Goal: Task Accomplishment & Management: Complete application form

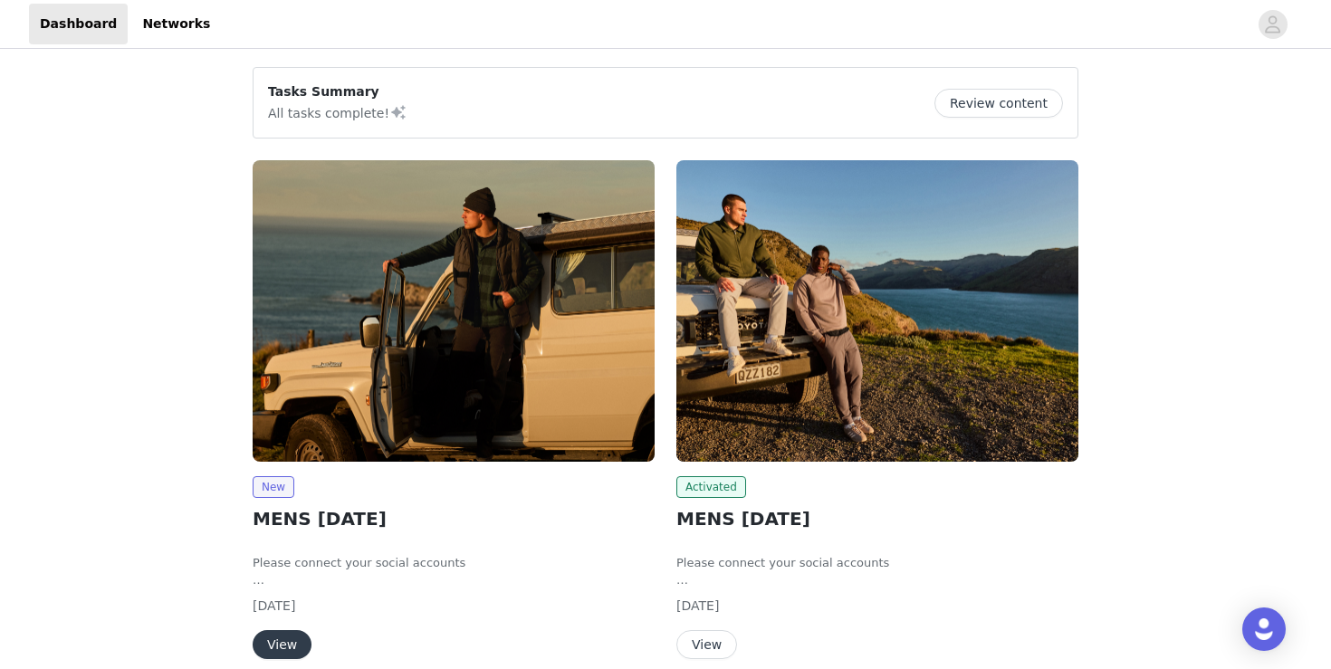
click at [518, 296] on img at bounding box center [454, 311] width 402 height 302
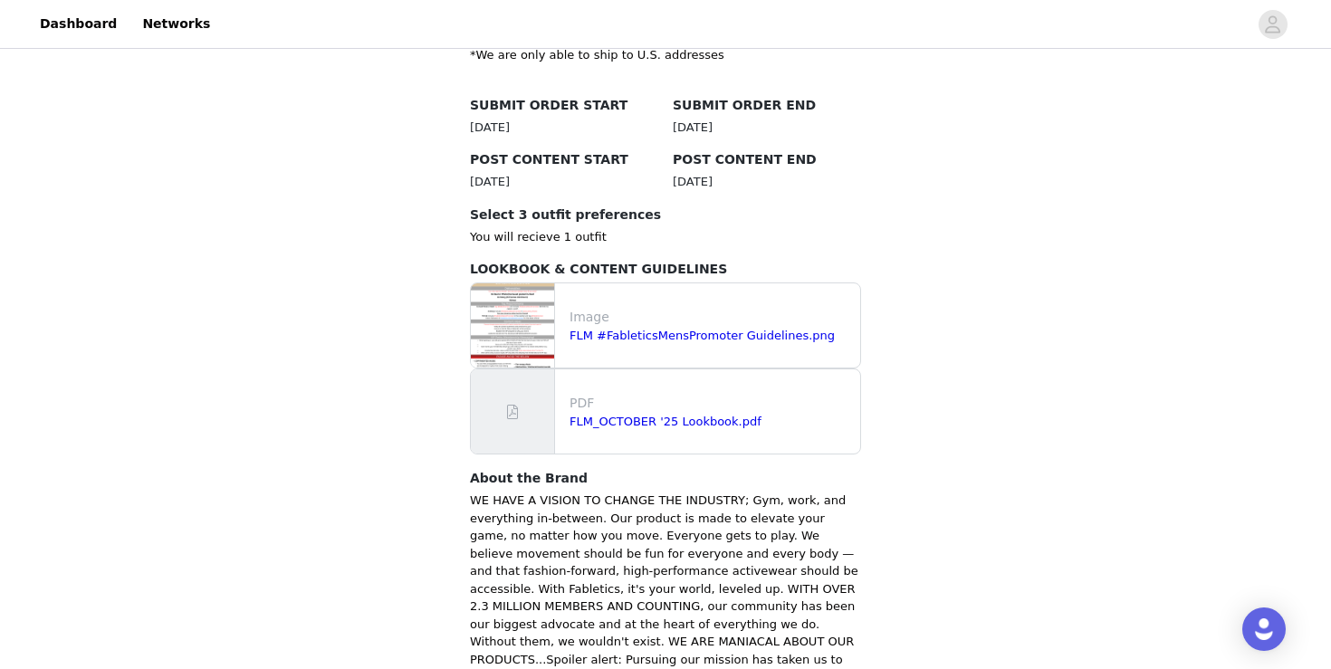
scroll to position [535, 0]
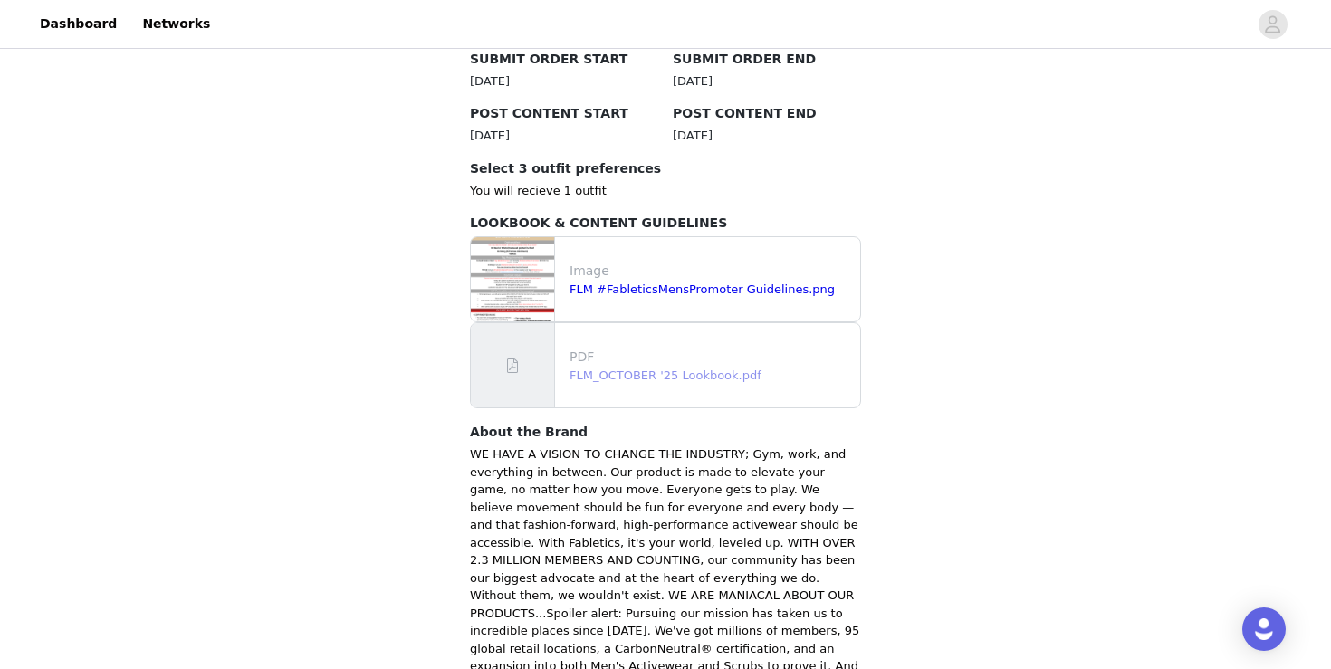
click at [706, 375] on link "FLM_OCTOBER '25 Lookbook.pdf" at bounding box center [666, 376] width 192 height 14
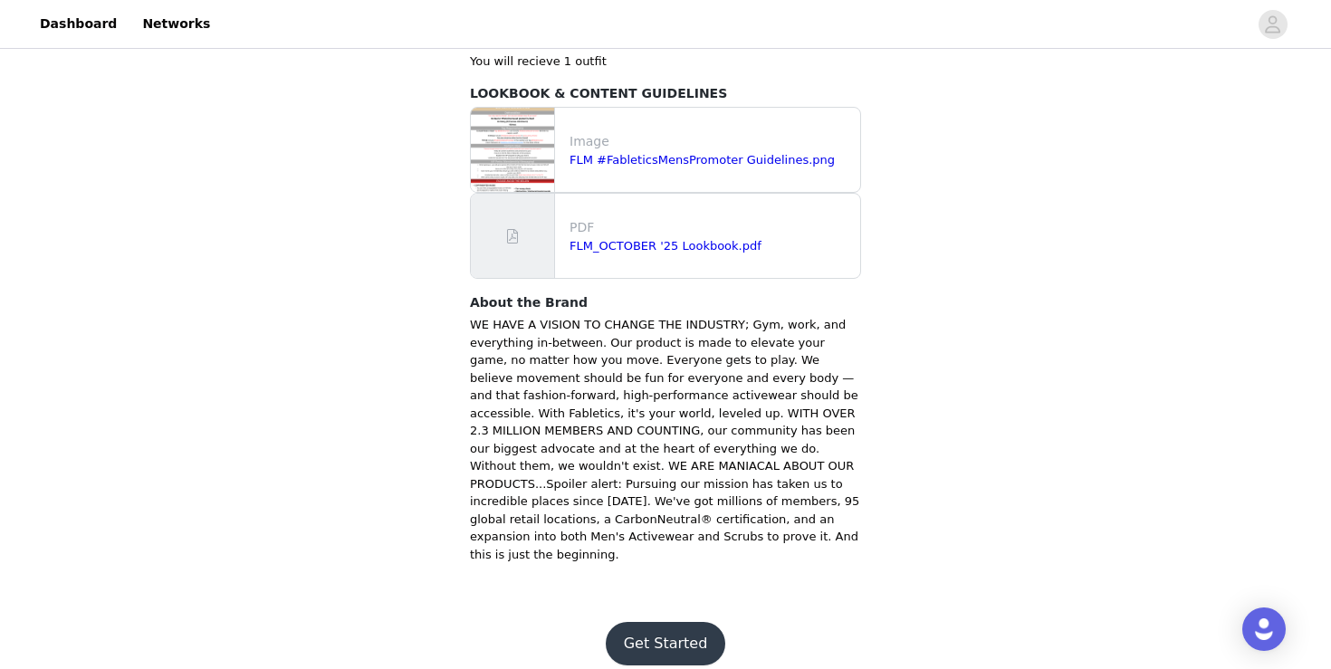
click at [678, 622] on button "Get Started" at bounding box center [666, 643] width 120 height 43
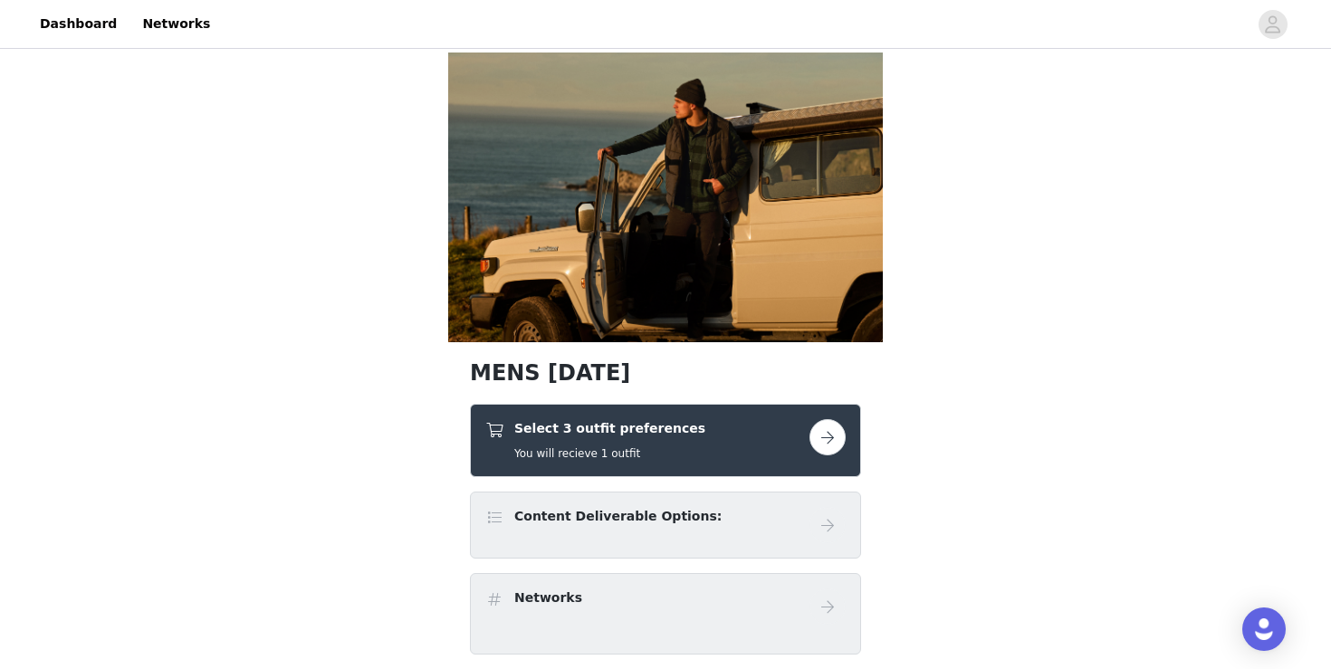
click at [835, 441] on button "button" at bounding box center [828, 437] width 36 height 36
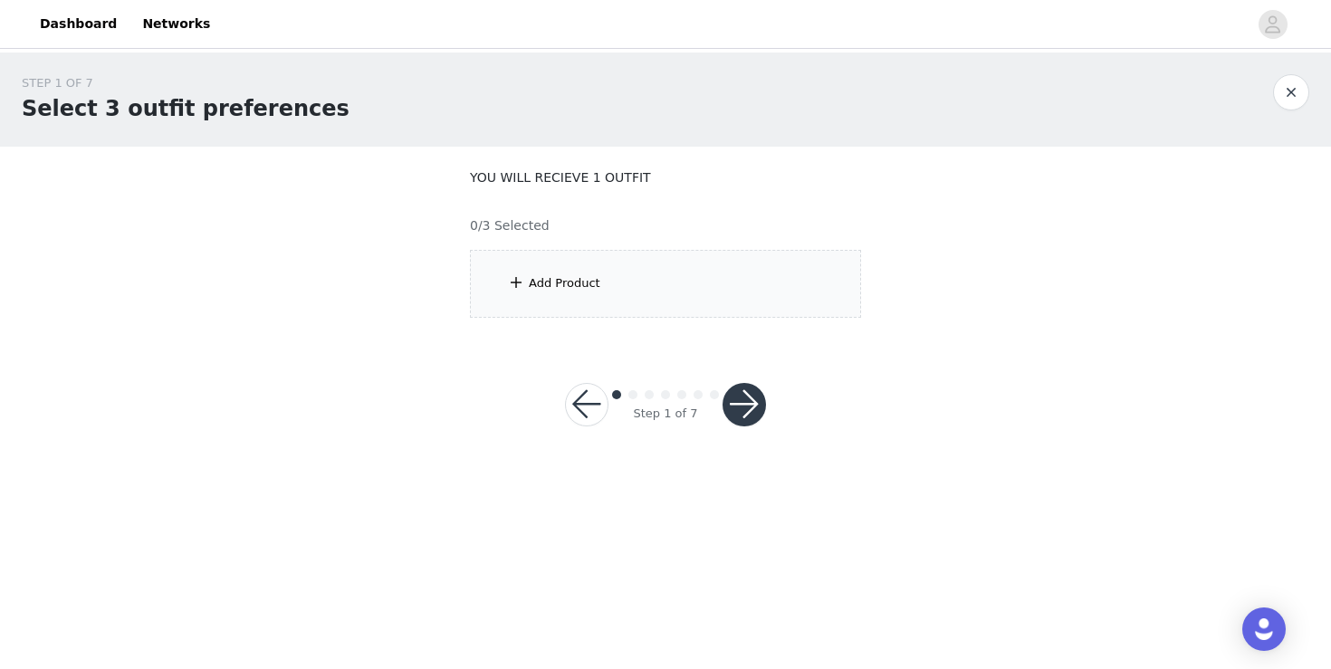
click at [651, 302] on div "Add Product" at bounding box center [665, 284] width 391 height 68
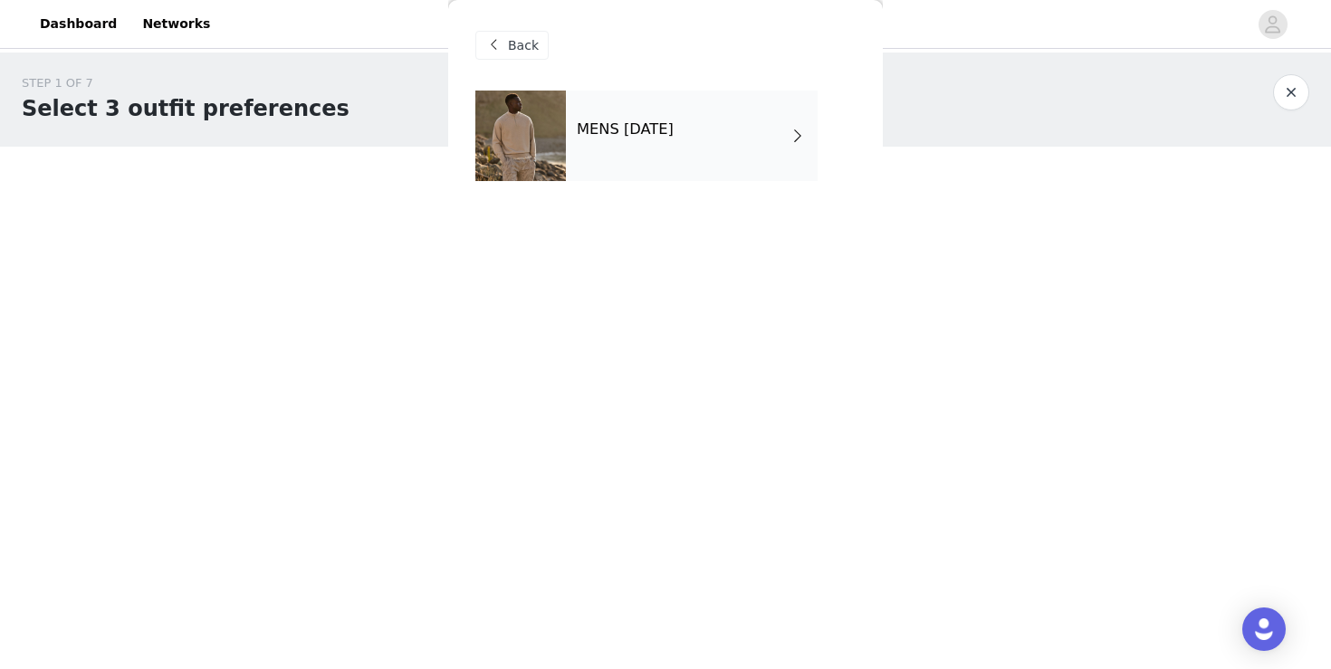
click at [674, 130] on h4 "MENS [DATE]" at bounding box center [625, 129] width 97 height 16
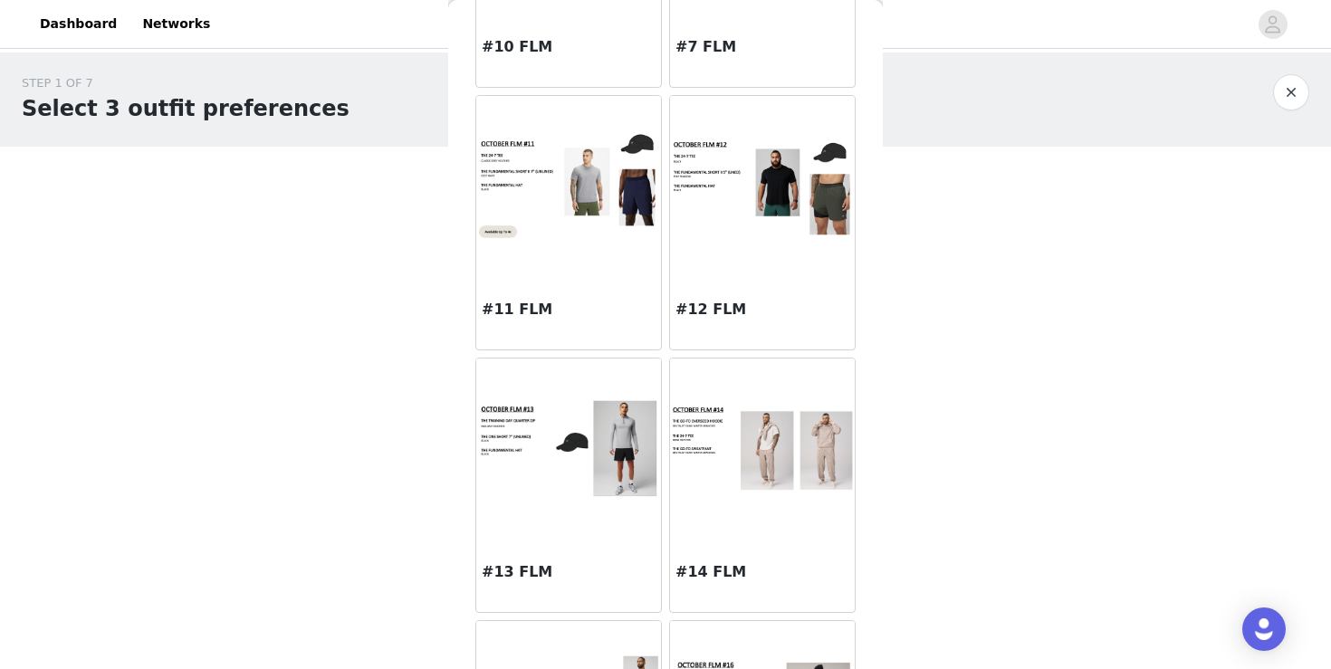
scroll to position [1316, 0]
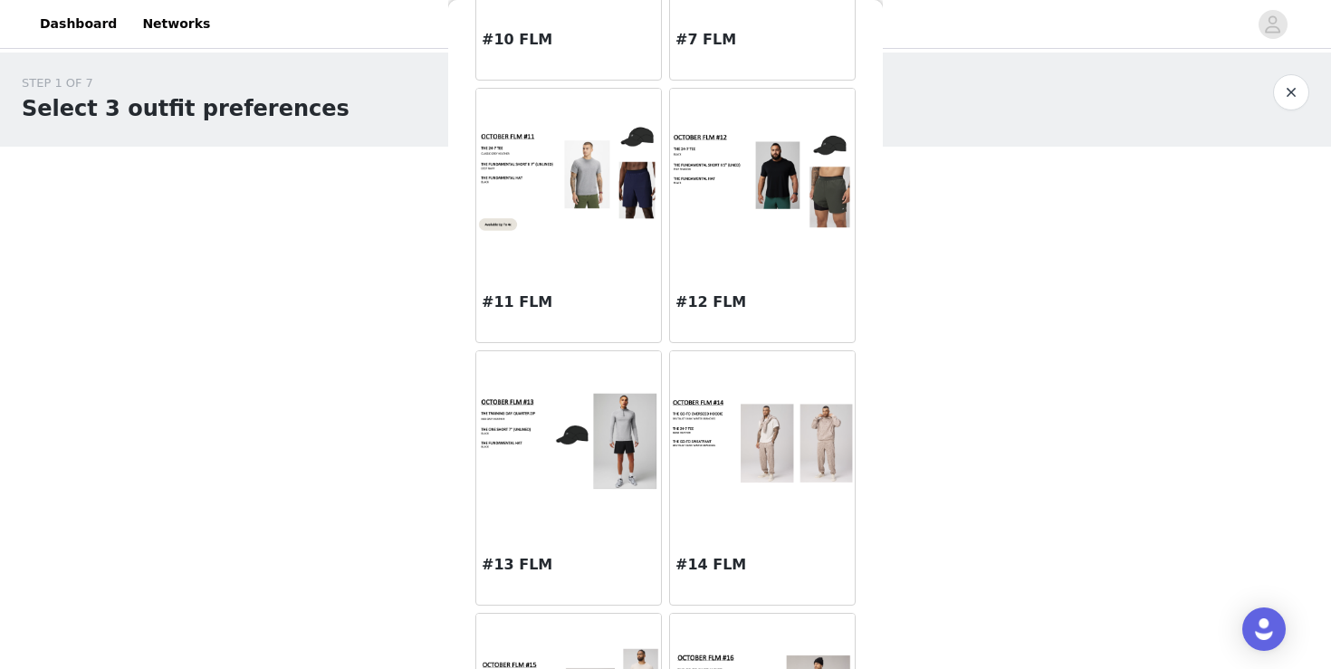
click at [723, 188] on img at bounding box center [762, 179] width 185 height 101
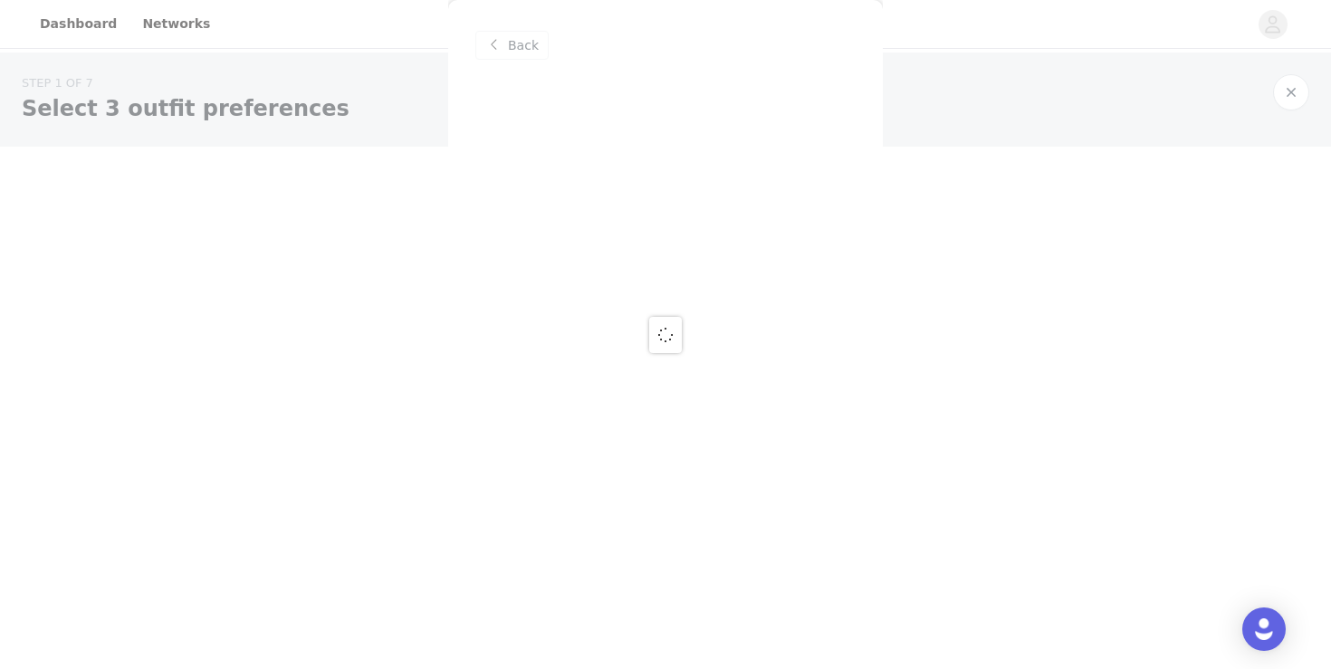
scroll to position [0, 0]
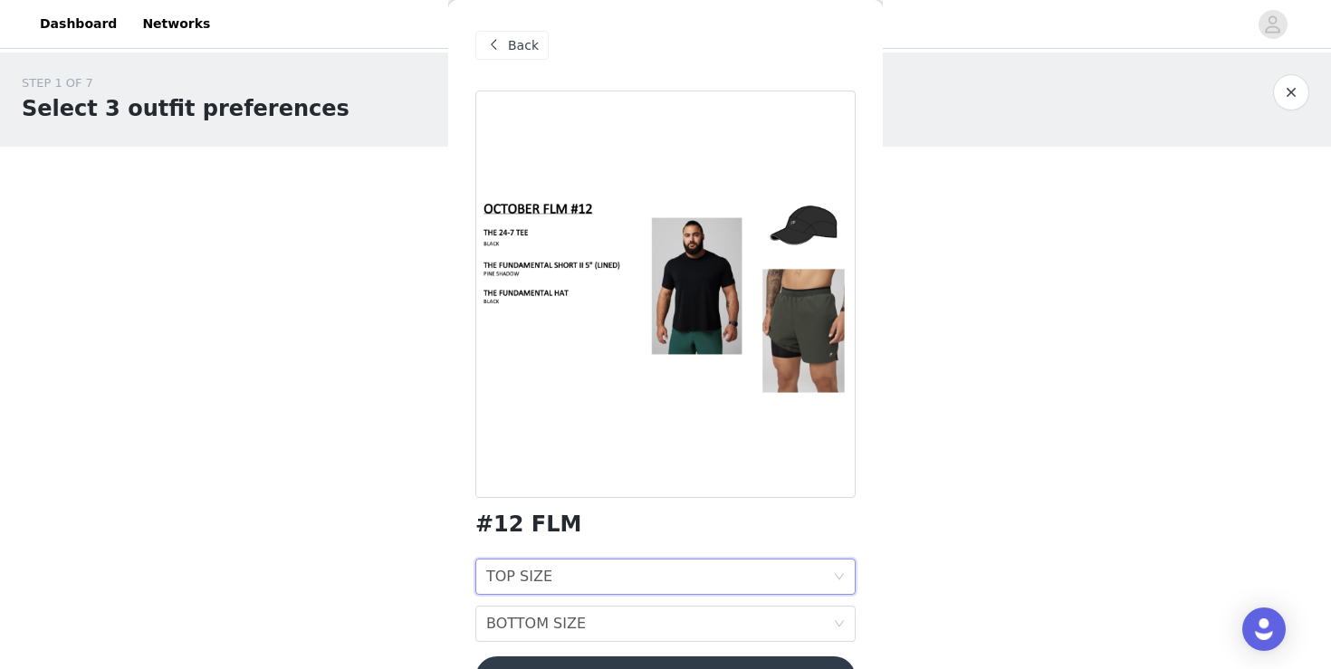
click at [641, 575] on div "TOP SIZE TOP SIZE" at bounding box center [659, 577] width 347 height 34
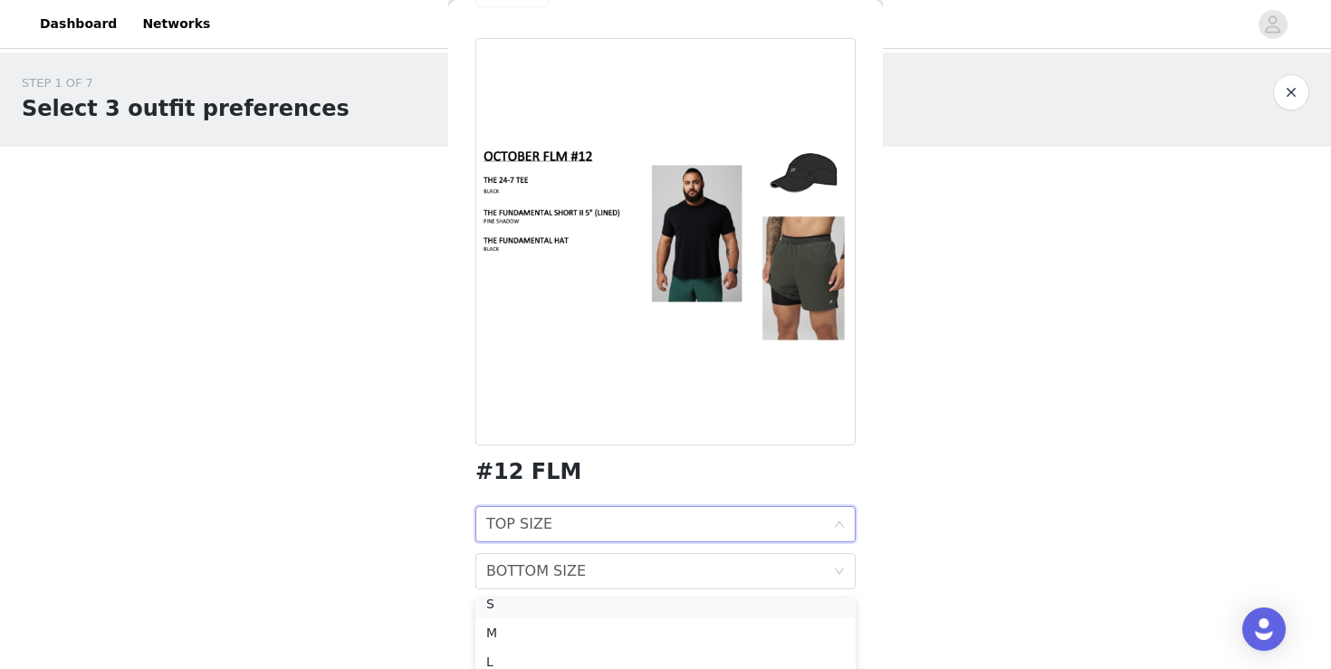
scroll to position [33, 0]
click at [653, 640] on div "M" at bounding box center [665, 642] width 359 height 20
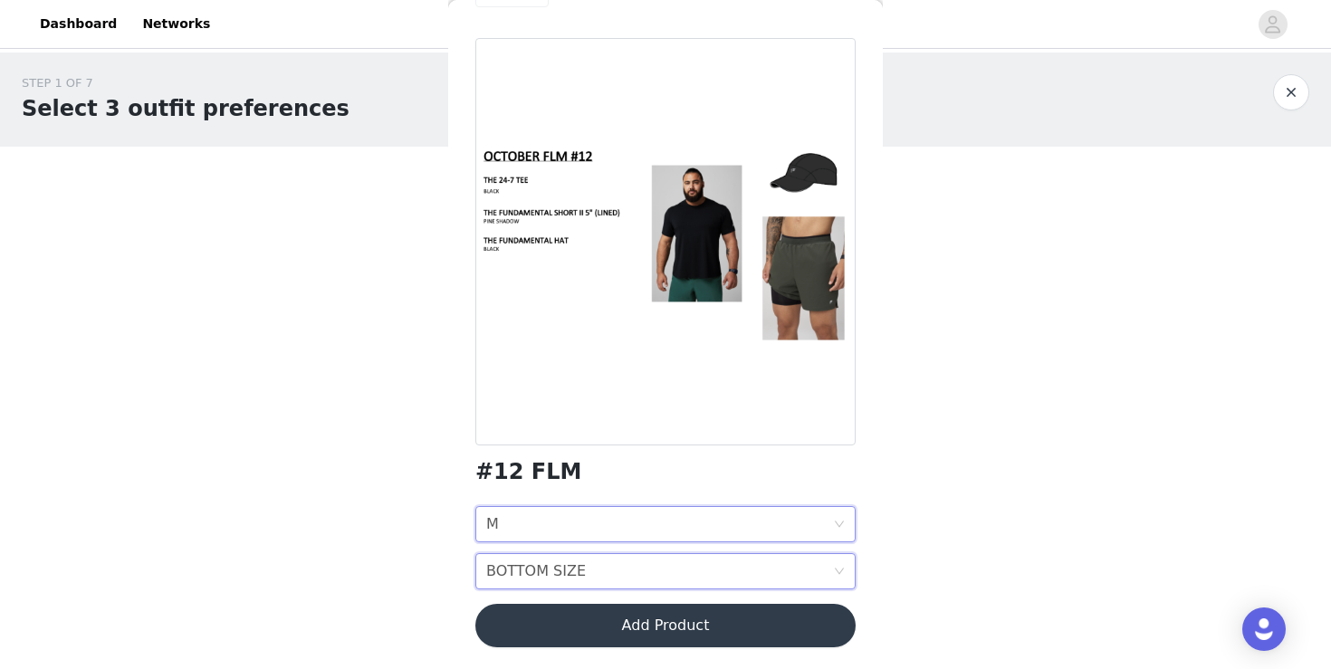
click at [650, 580] on div "BOTTOM SIZE BOTTOM SIZE" at bounding box center [659, 571] width 347 height 34
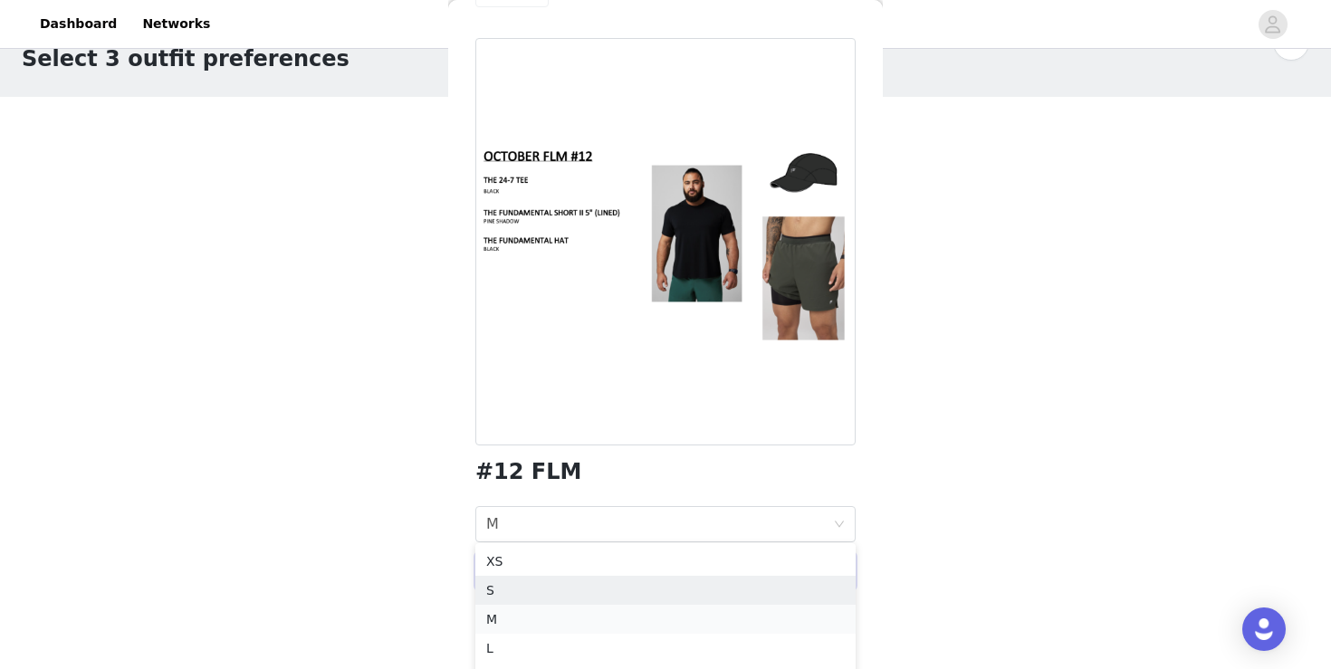
scroll to position [52, 0]
click at [625, 610] on div "M" at bounding box center [665, 618] width 359 height 20
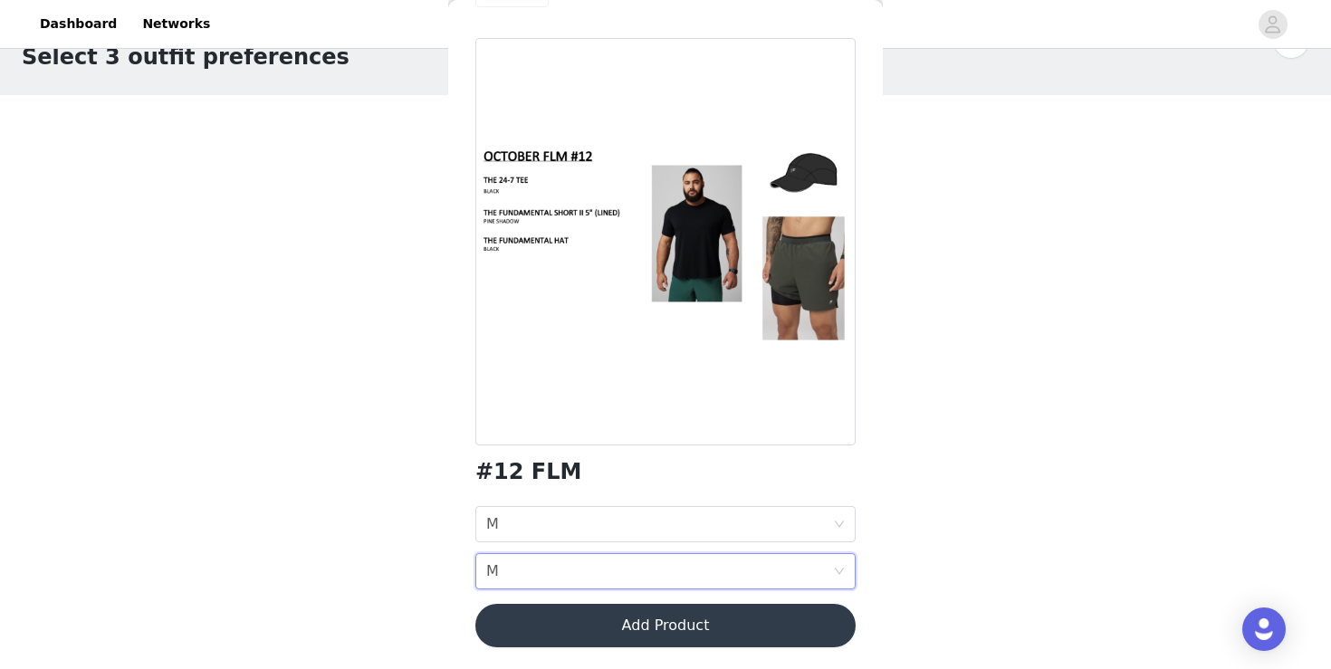
scroll to position [0, 0]
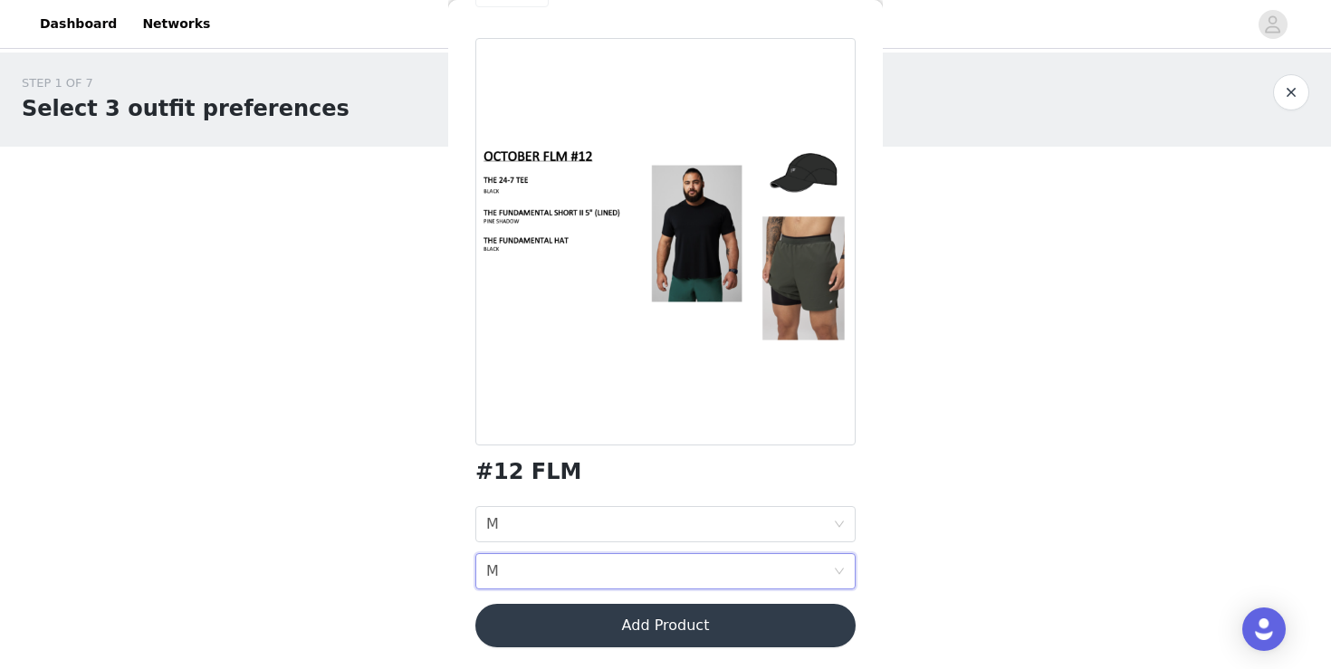
click at [666, 620] on button "Add Product" at bounding box center [666, 625] width 380 height 43
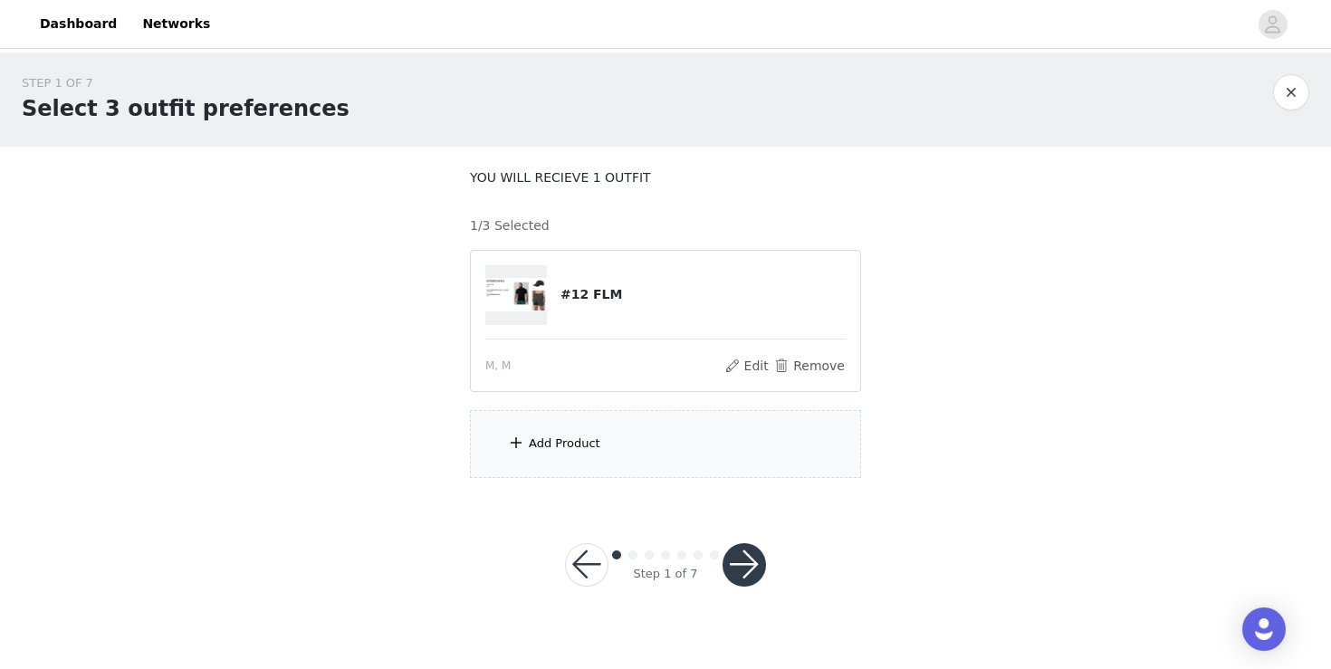
click at [722, 428] on div "Add Product" at bounding box center [665, 444] width 391 height 68
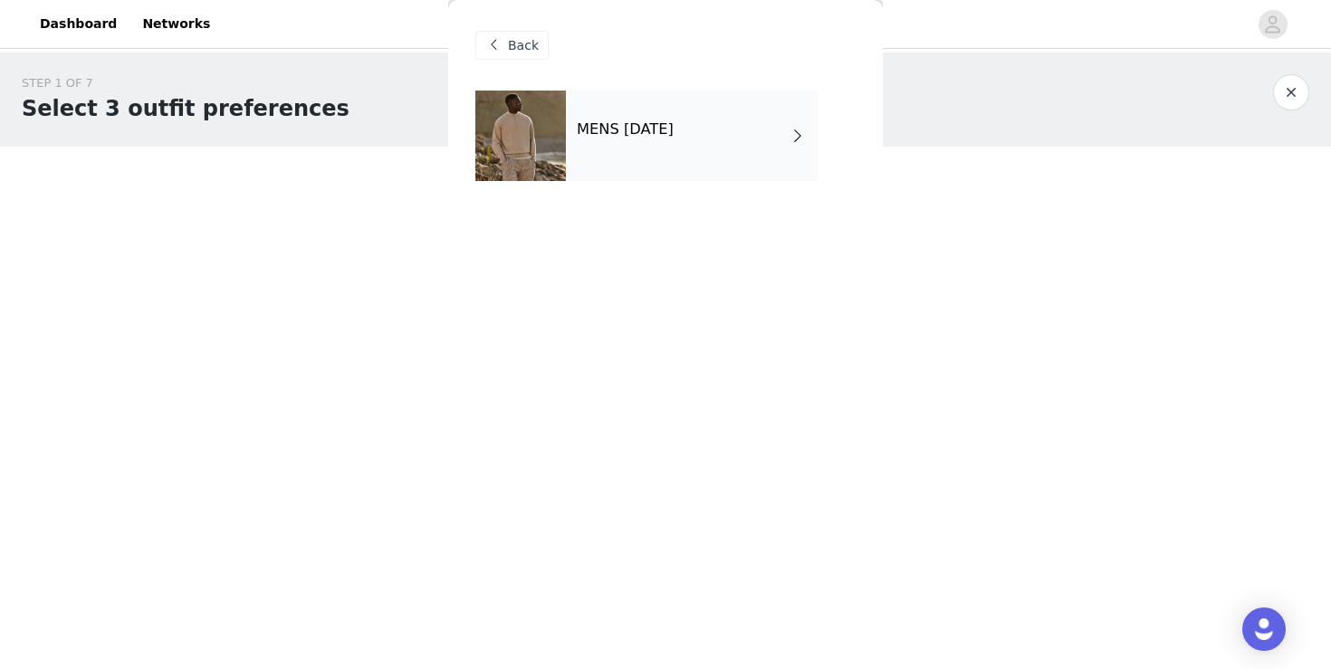
click at [751, 139] on div "MENS [DATE]" at bounding box center [692, 136] width 252 height 91
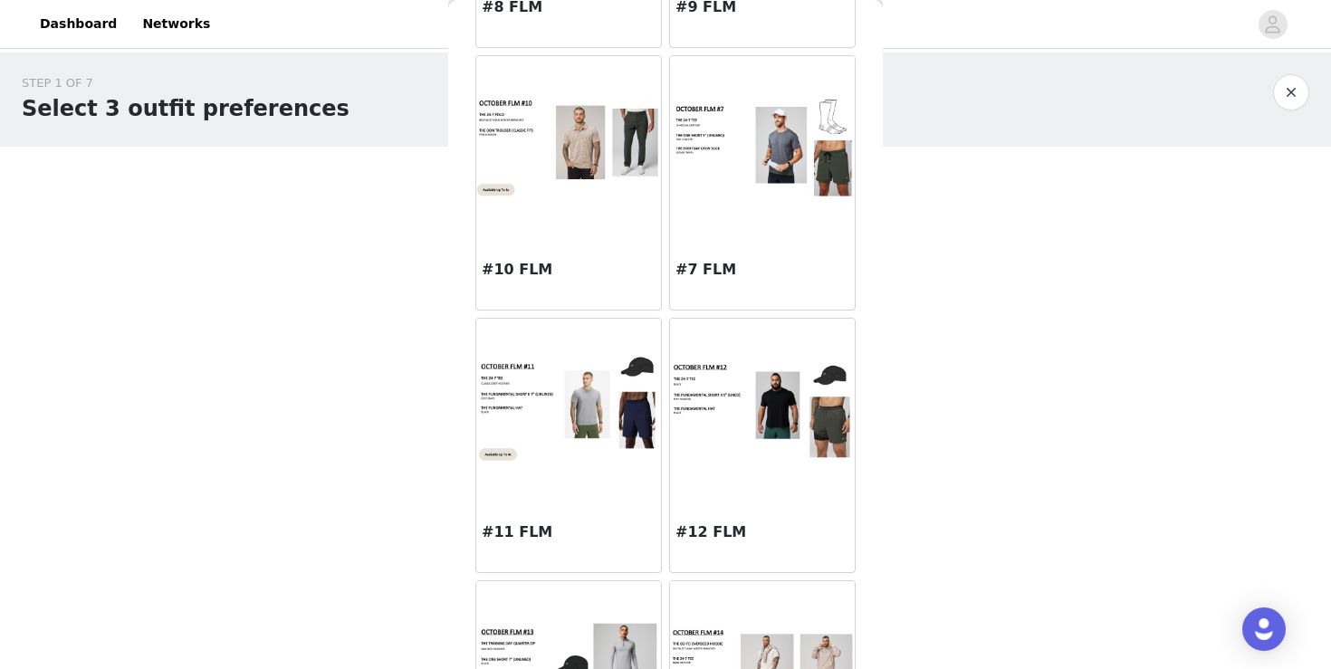
scroll to position [1085, 0]
click at [752, 156] on img at bounding box center [762, 148] width 185 height 106
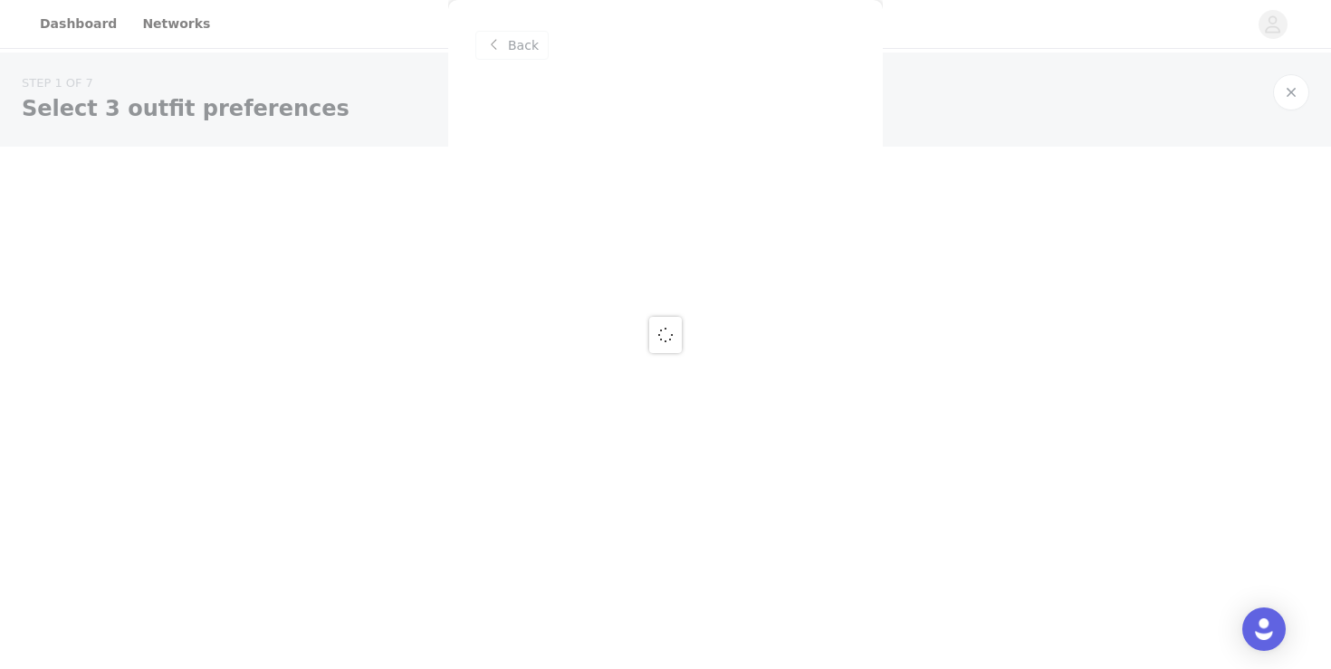
scroll to position [0, 0]
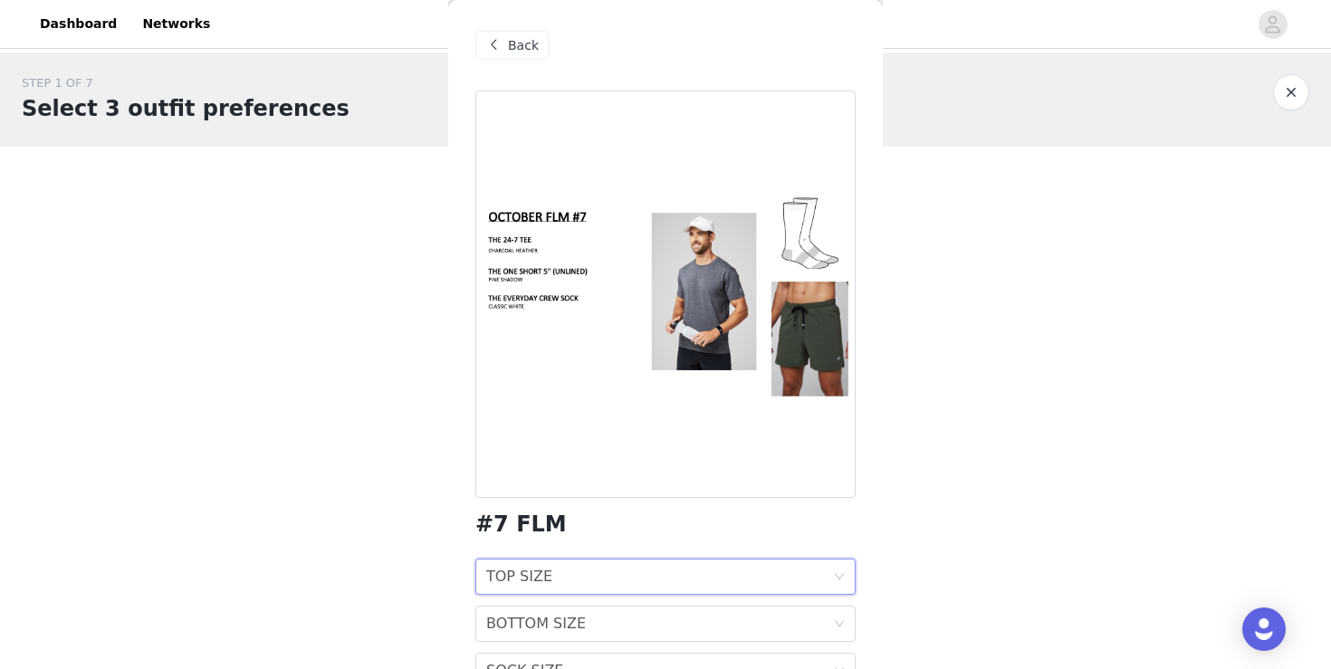
click at [700, 576] on div "TOP SIZE TOP SIZE" at bounding box center [659, 577] width 347 height 34
click at [677, 632] on li "M" at bounding box center [666, 642] width 380 height 29
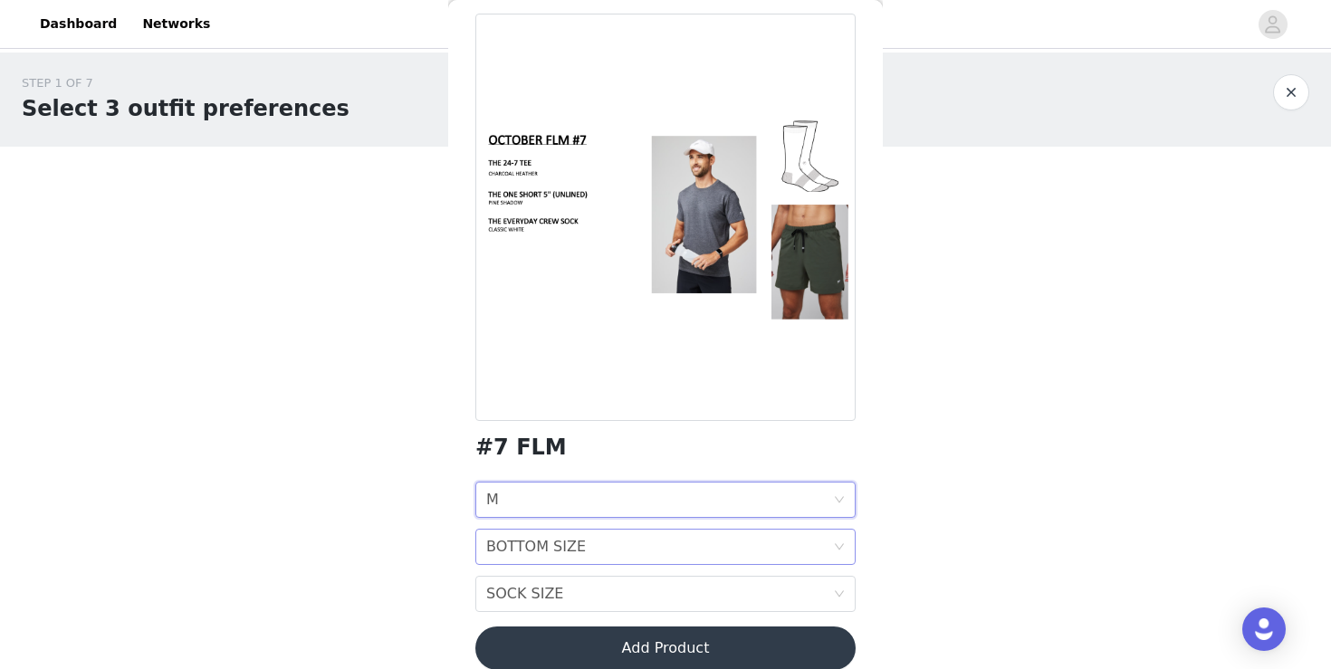
scroll to position [86, 0]
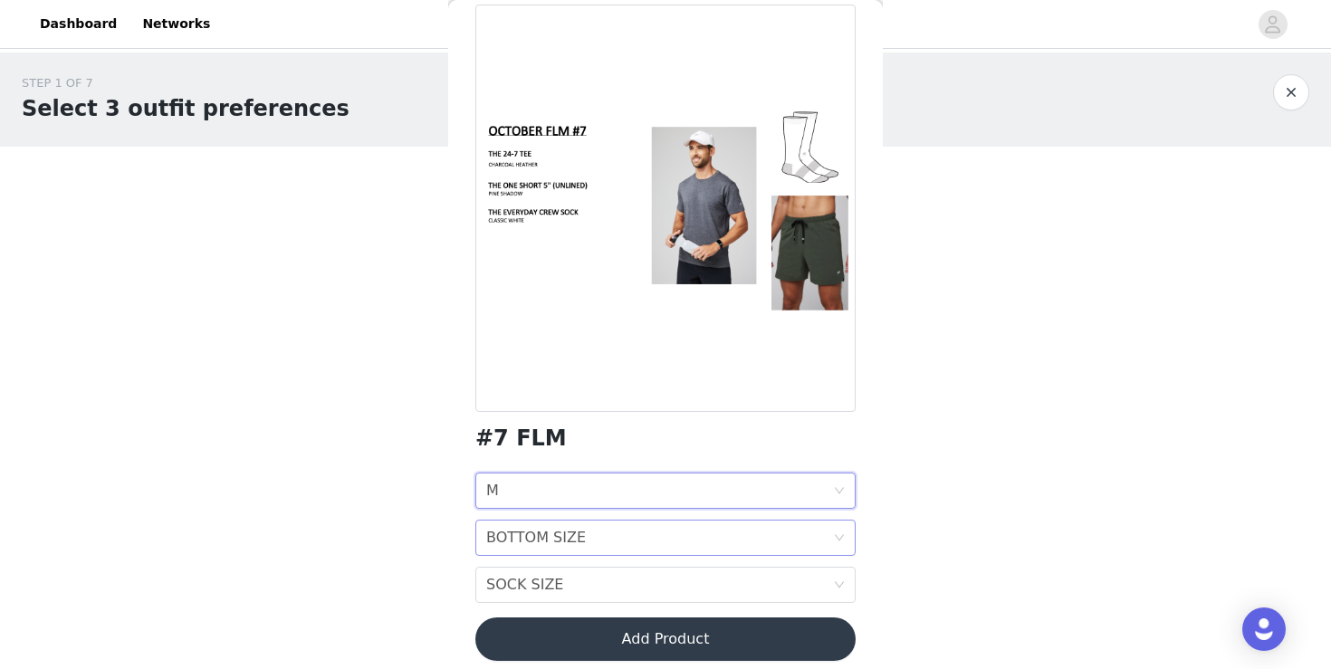
click at [700, 536] on div "BOTTOM SIZE BOTTOM SIZE" at bounding box center [659, 538] width 347 height 34
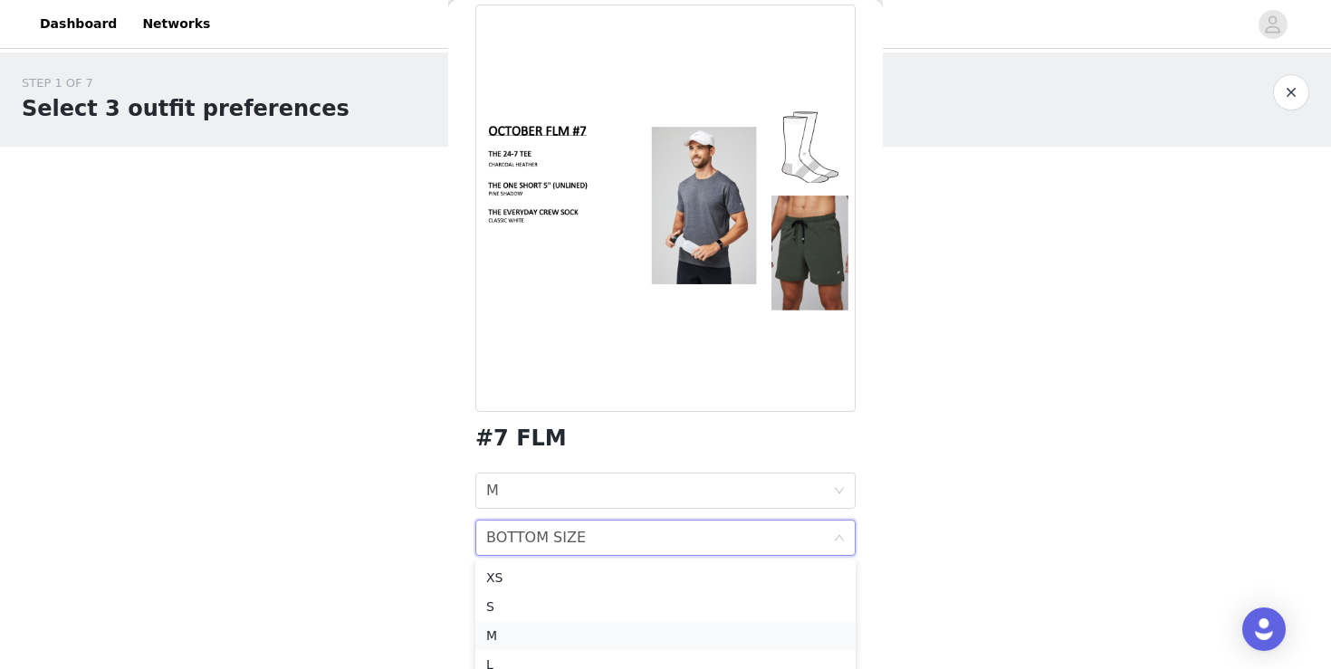
click at [670, 629] on div "M" at bounding box center [665, 636] width 359 height 20
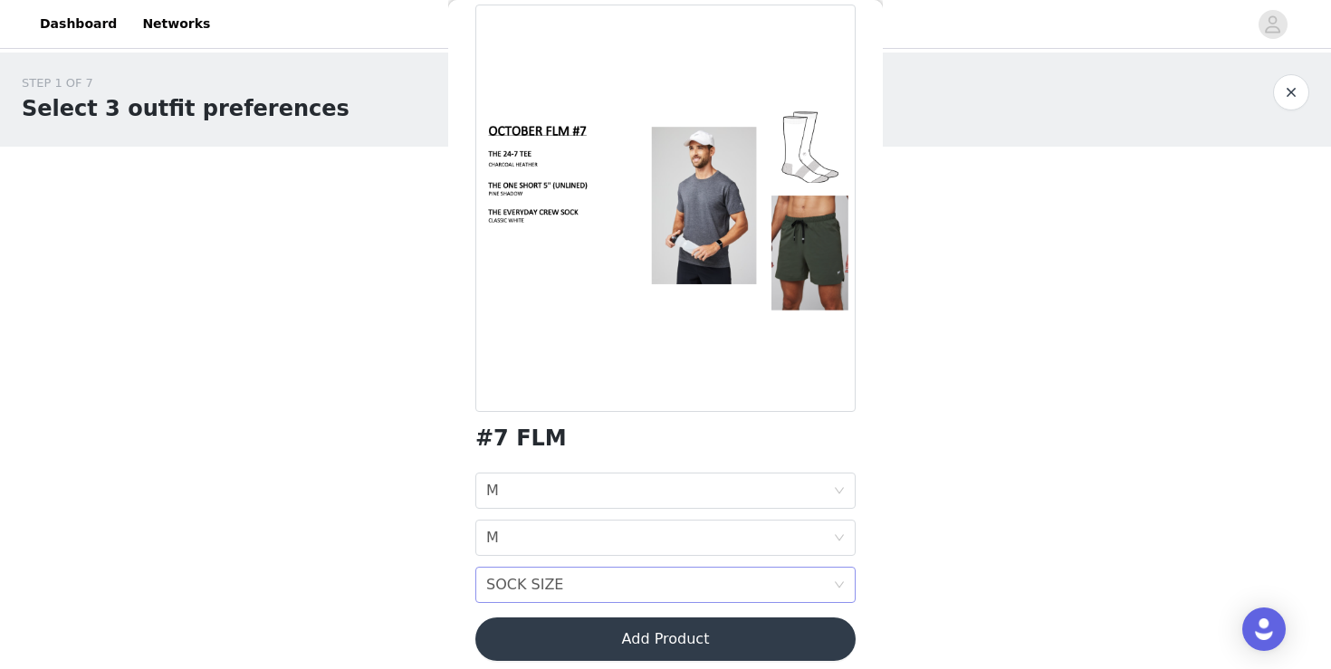
drag, startPoint x: 676, startPoint y: 629, endPoint x: 683, endPoint y: 591, distance: 37.8
click at [683, 591] on div "#7 FLM TOP SIZE M BOTTOM SIZE M SOCK SIZE SOCK SIZE Add Product" at bounding box center [666, 344] width 380 height 678
click at [683, 591] on div "SOCK SIZE SOCK SIZE" at bounding box center [659, 585] width 347 height 34
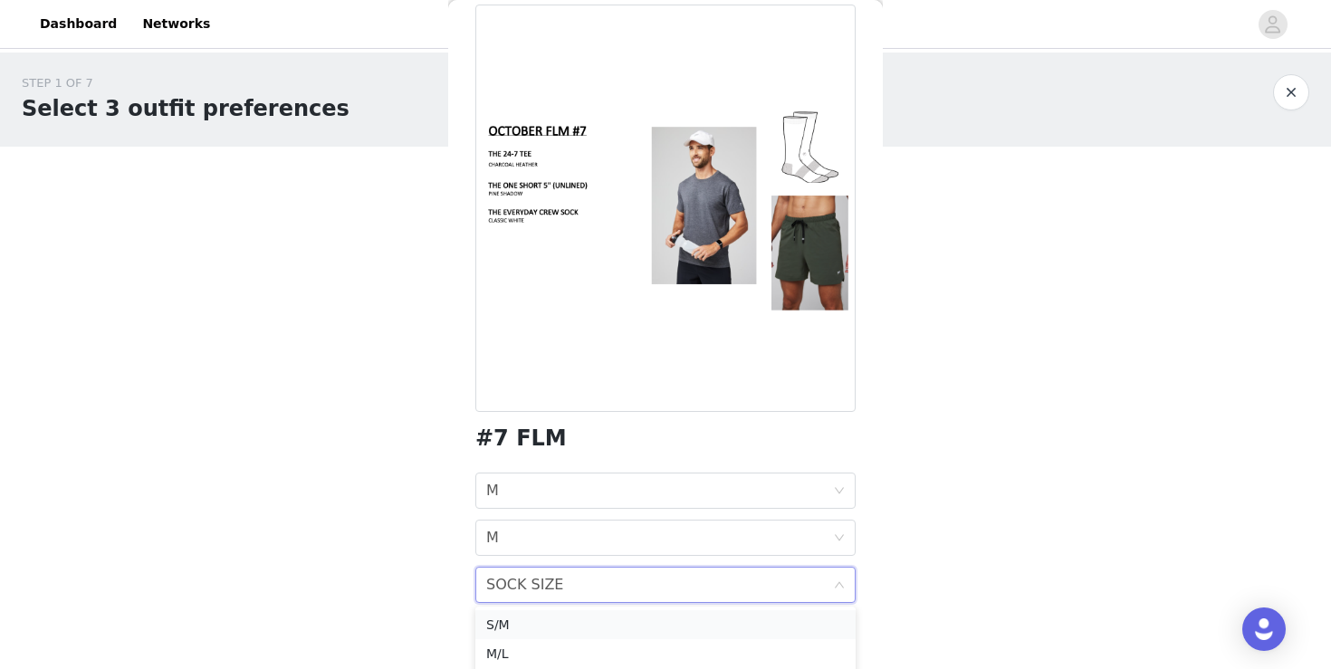
scroll to position [32, 0]
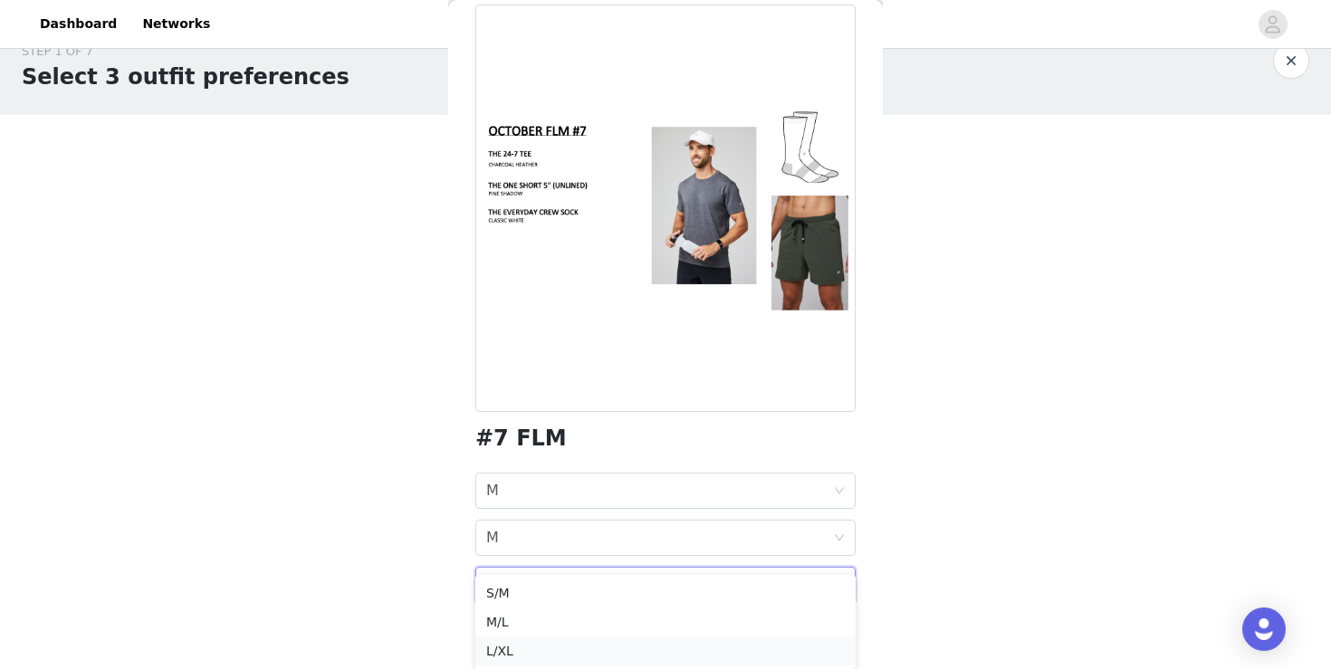
click at [681, 647] on div "L/XL" at bounding box center [665, 651] width 359 height 20
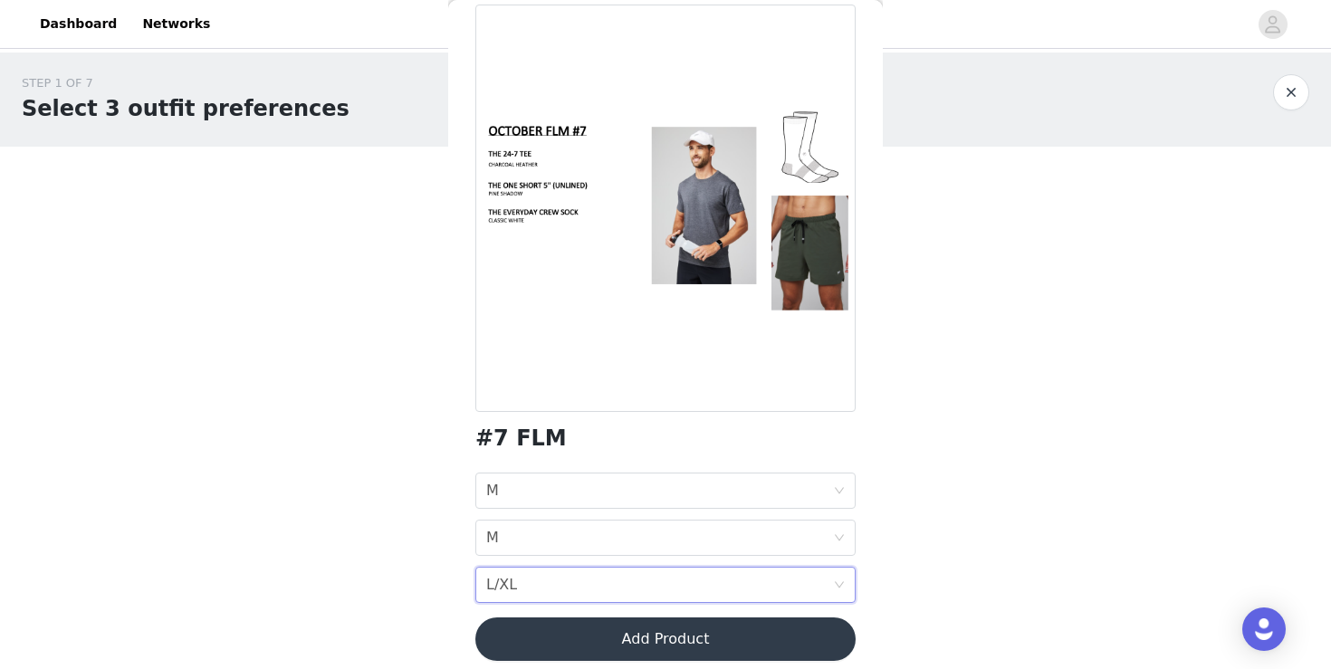
scroll to position [100, 0]
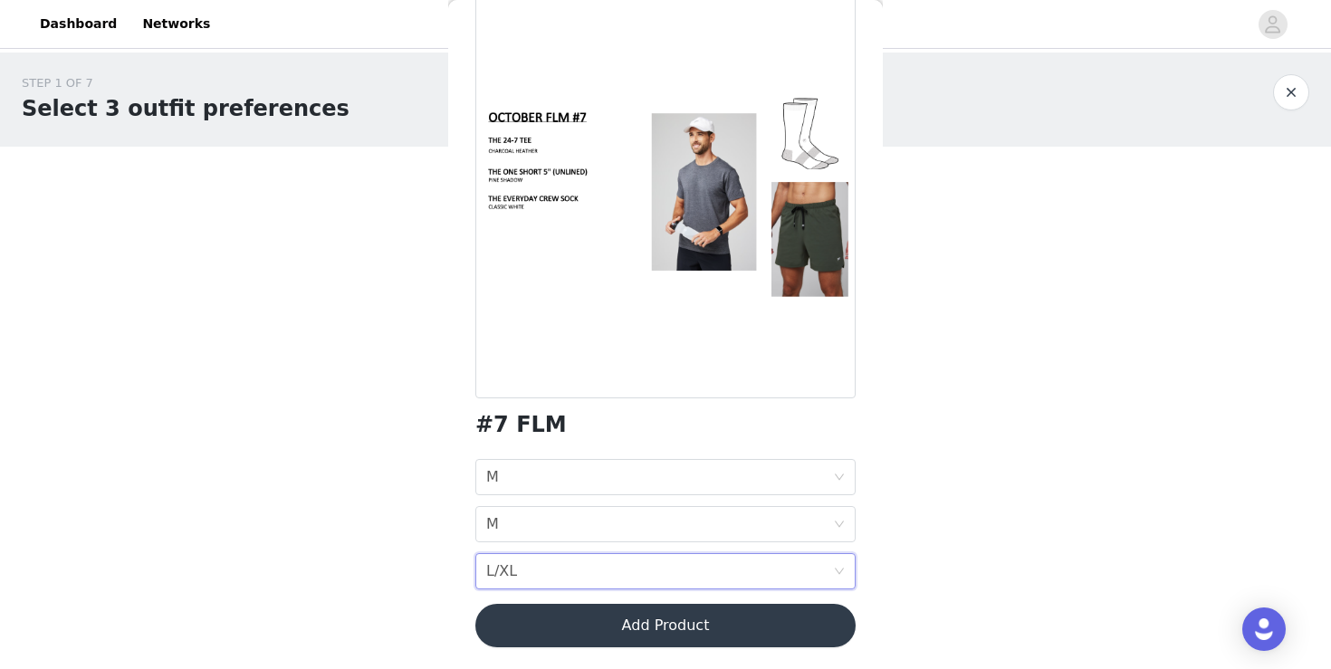
click at [742, 625] on button "Add Product" at bounding box center [666, 625] width 380 height 43
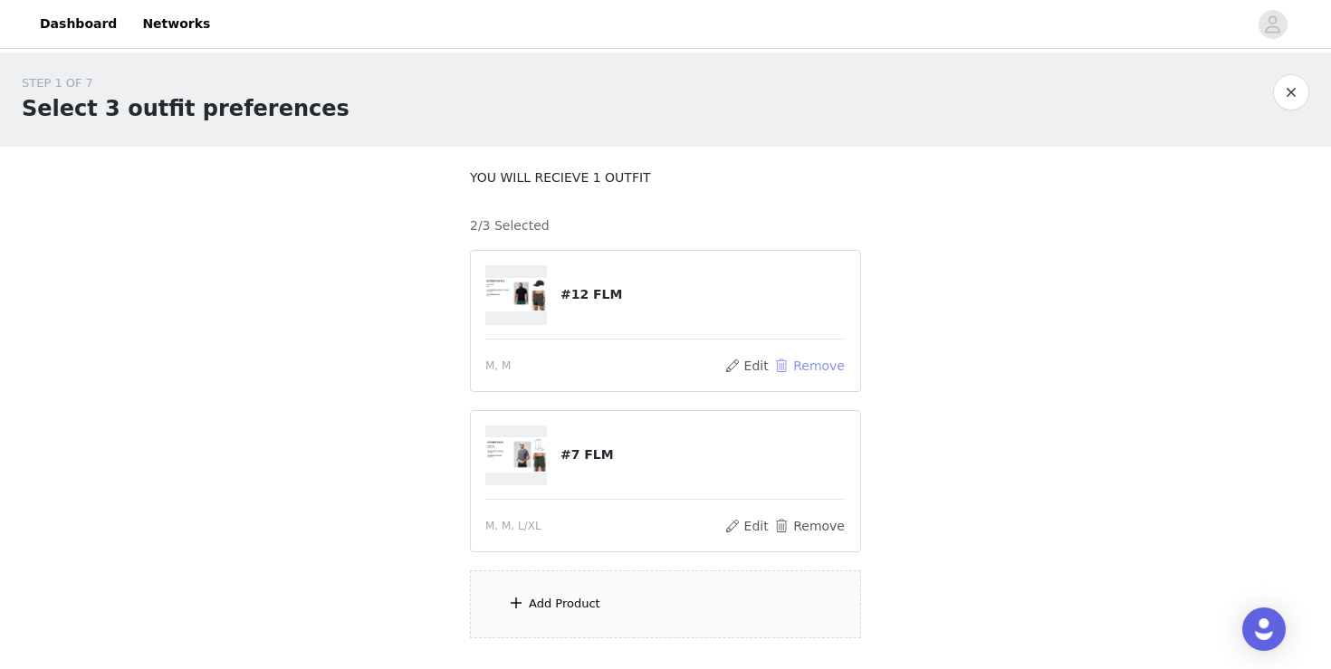
click at [817, 361] on button "Remove" at bounding box center [810, 366] width 72 height 22
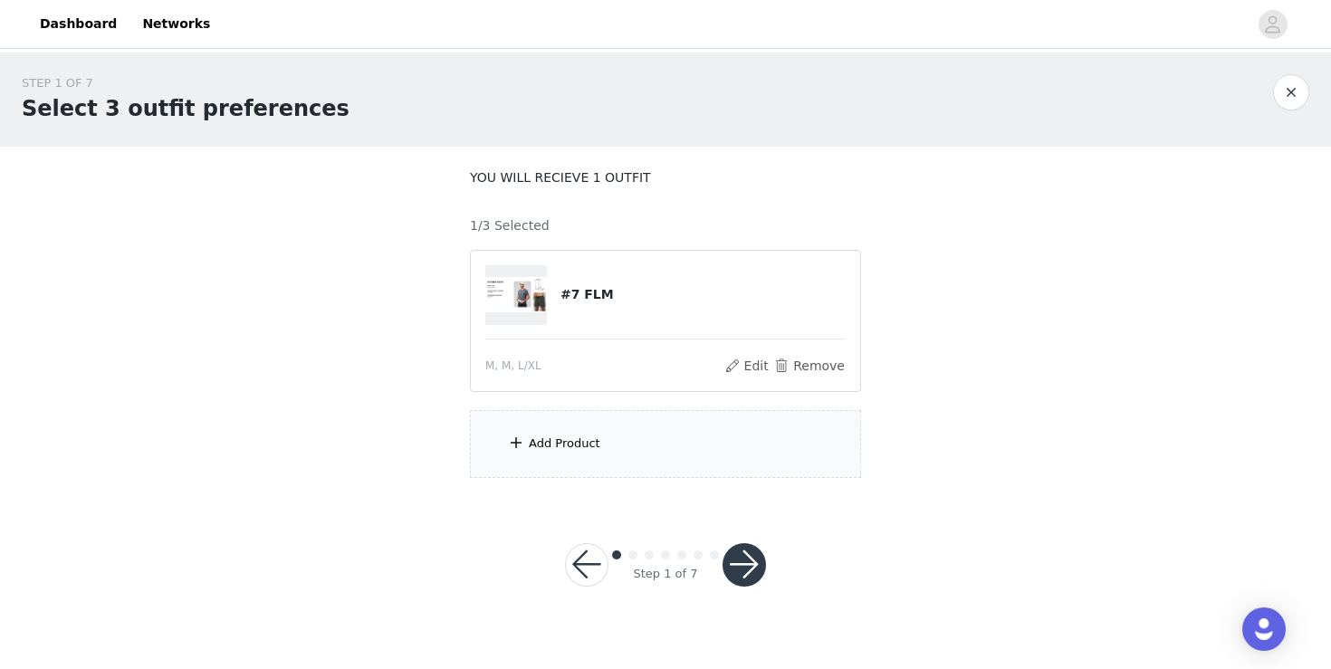
click at [645, 456] on div "Add Product" at bounding box center [665, 444] width 391 height 68
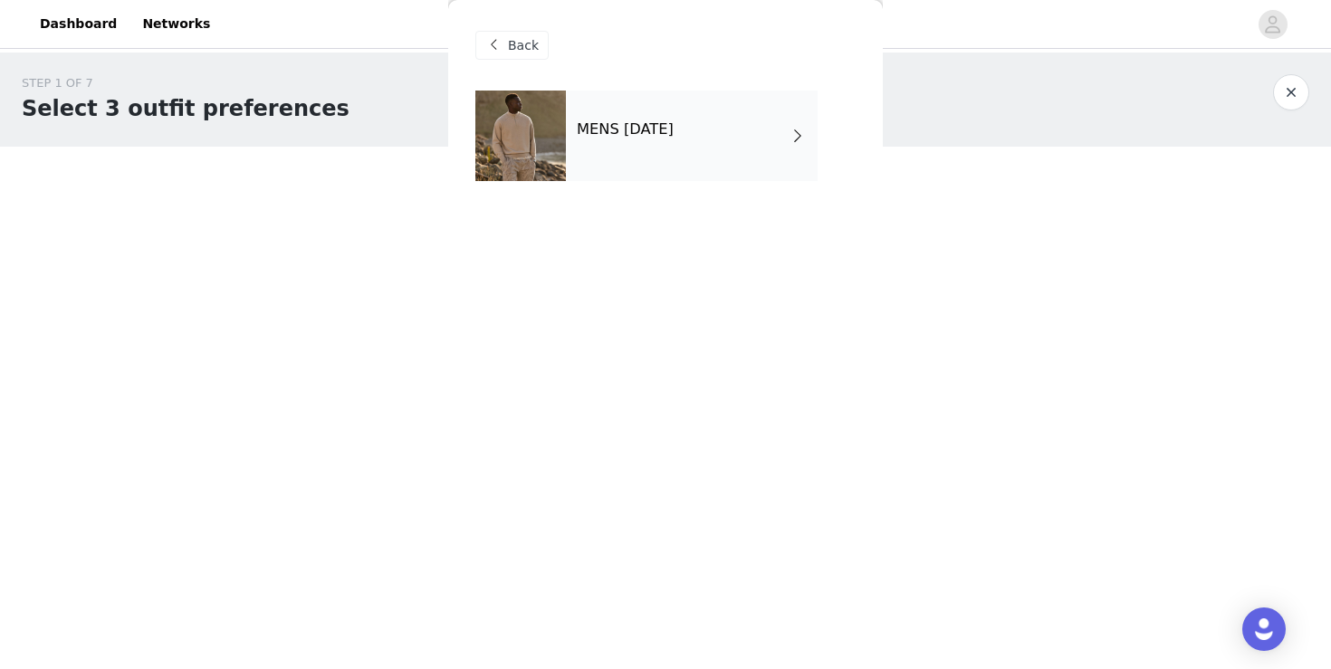
click at [681, 93] on div "MENS [DATE]" at bounding box center [692, 136] width 252 height 91
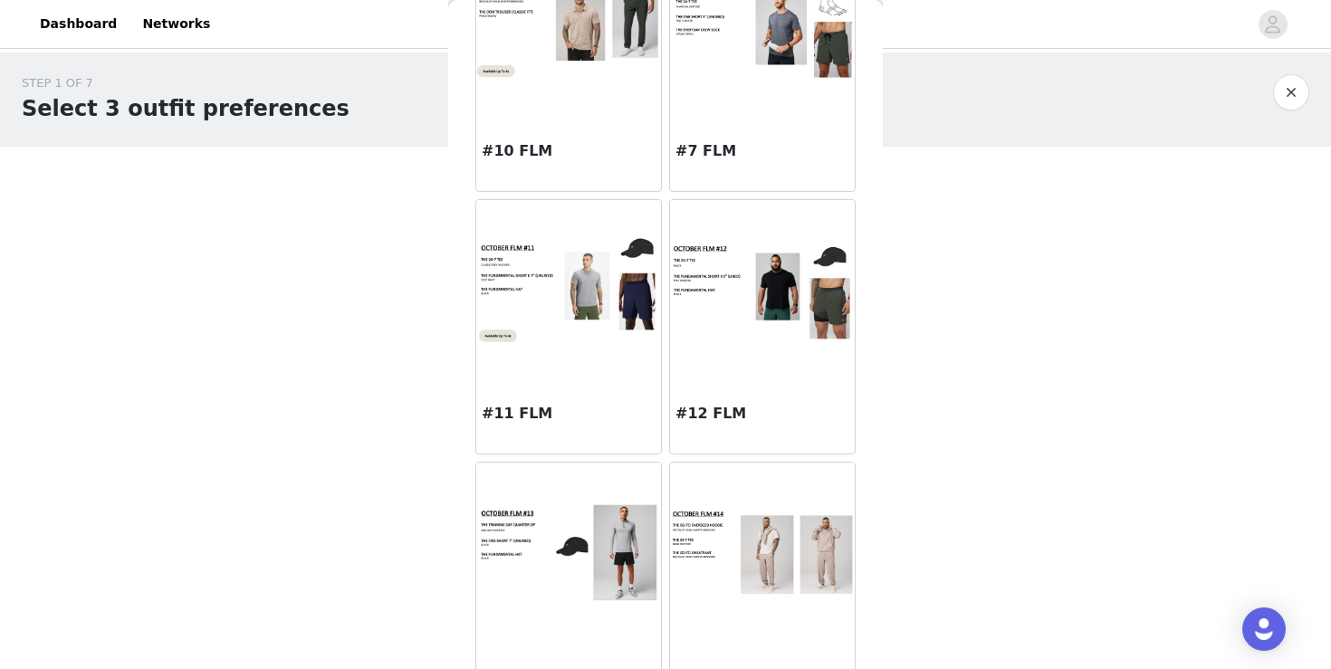
click at [749, 313] on img at bounding box center [762, 290] width 185 height 101
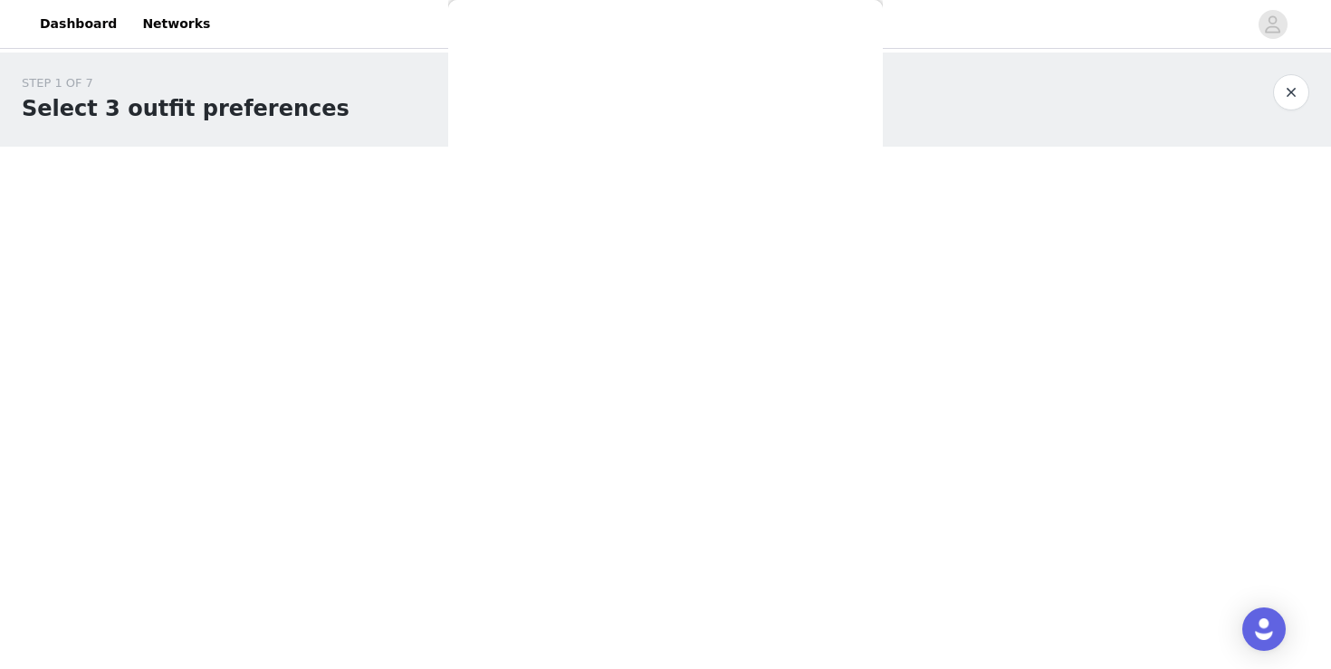
scroll to position [53, 0]
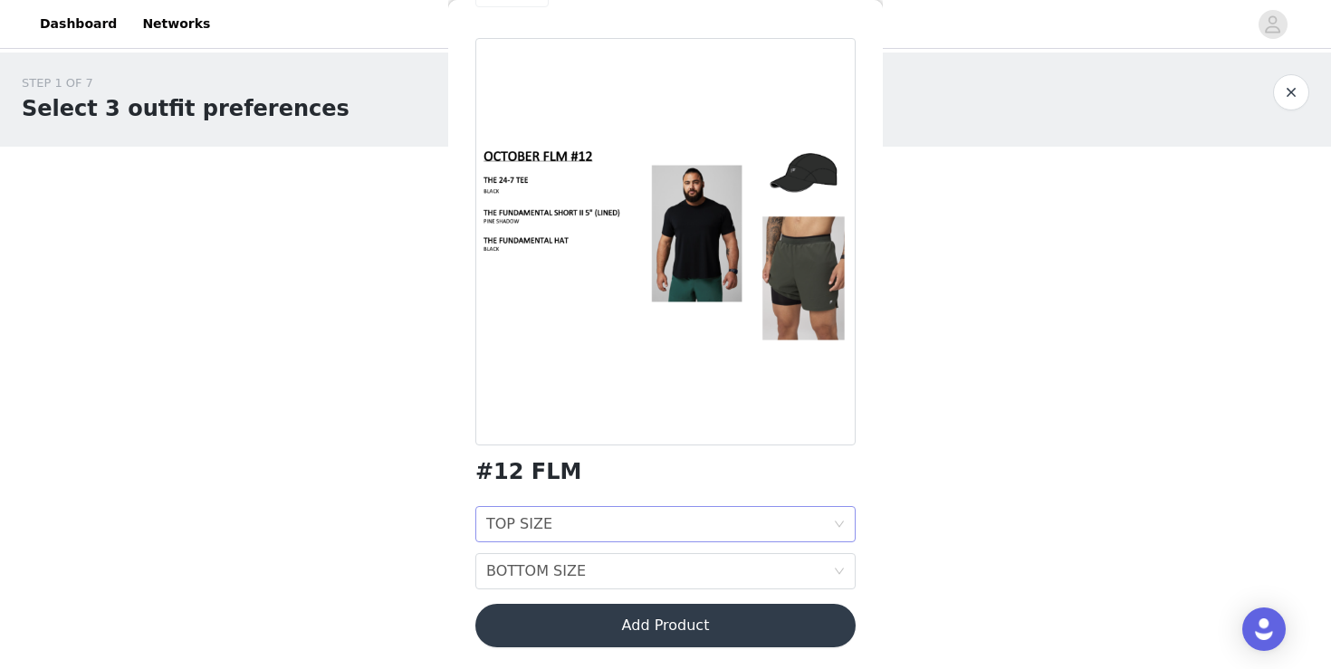
click at [680, 523] on div "TOP SIZE TOP SIZE" at bounding box center [659, 524] width 347 height 34
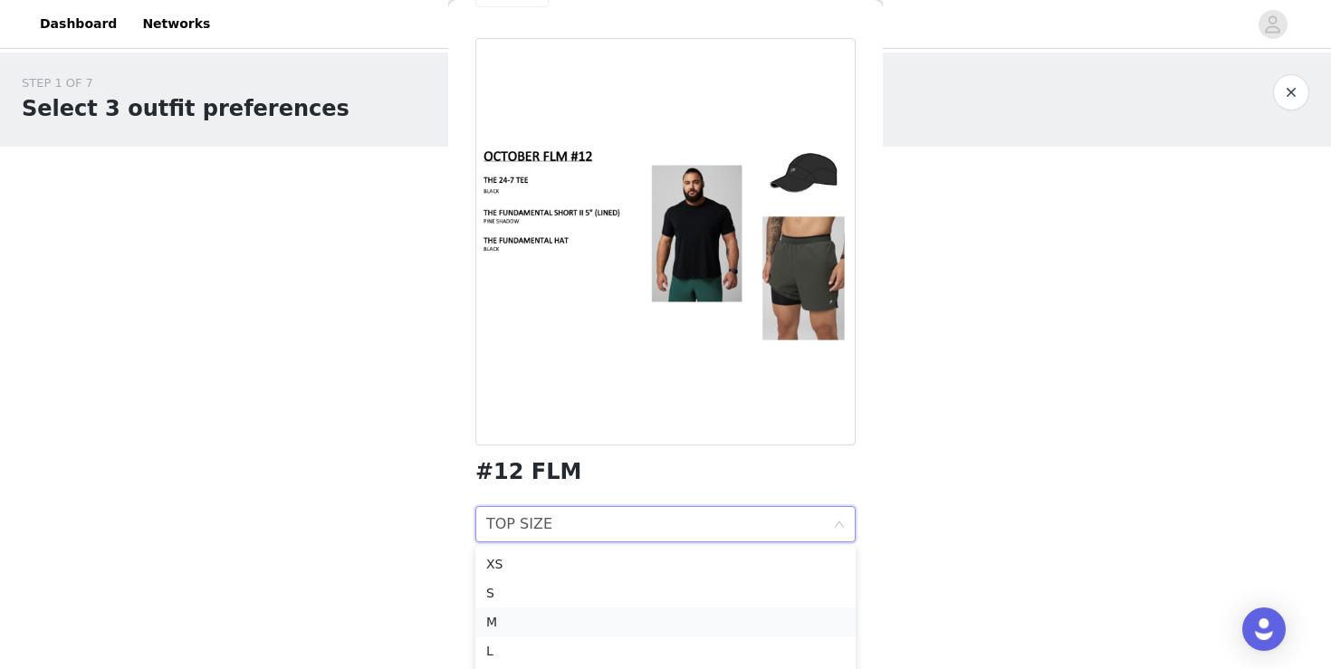
click at [583, 614] on div "M" at bounding box center [665, 622] width 359 height 20
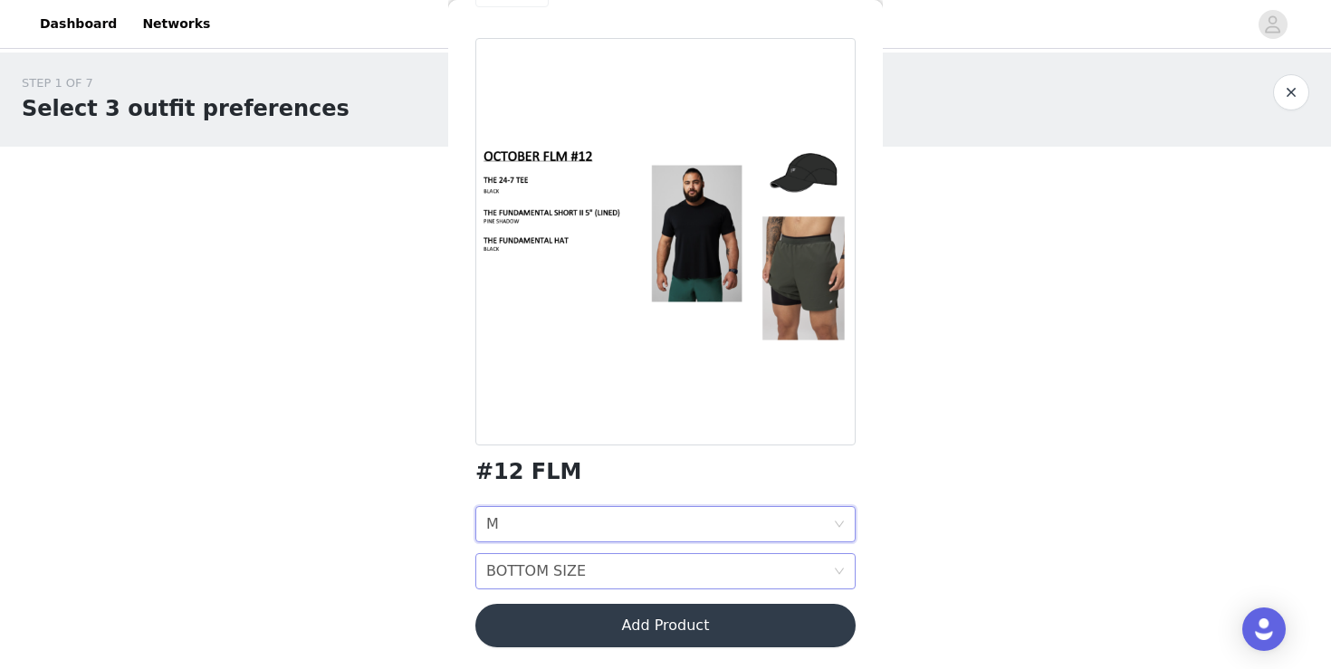
click at [602, 588] on div "BOTTOM SIZE BOTTOM SIZE" at bounding box center [659, 571] width 347 height 34
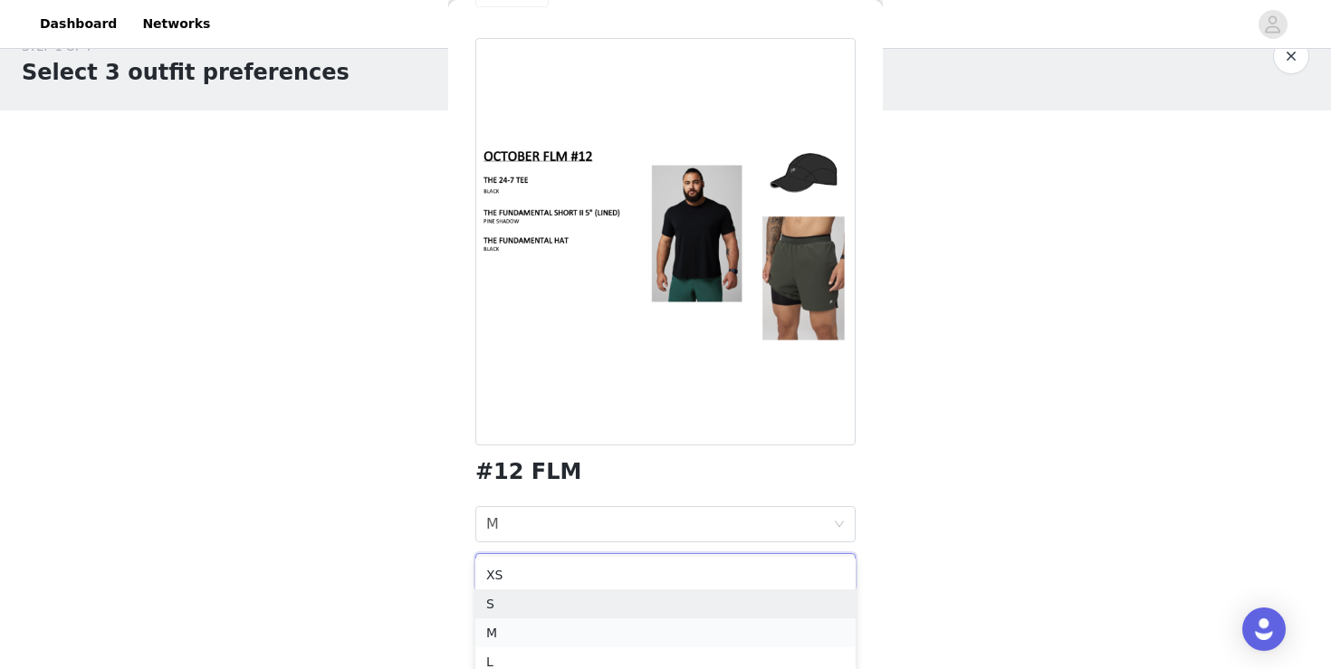
scroll to position [39, 0]
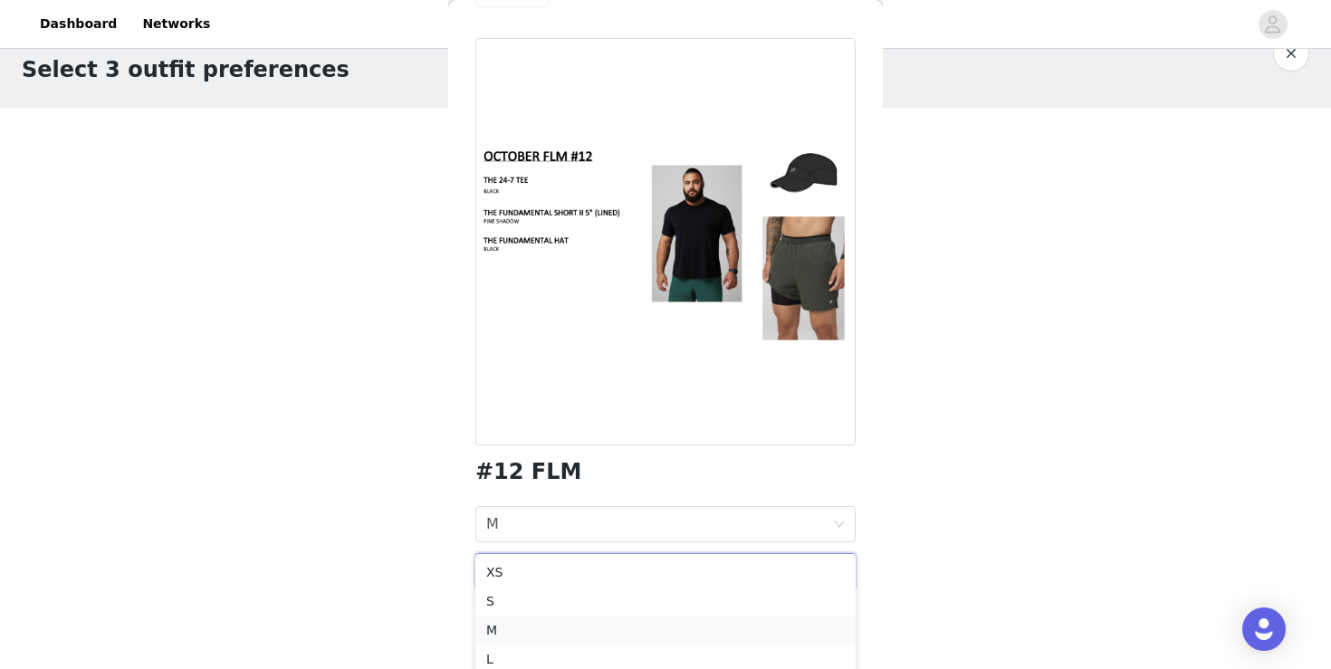
click at [576, 624] on div "M" at bounding box center [665, 630] width 359 height 20
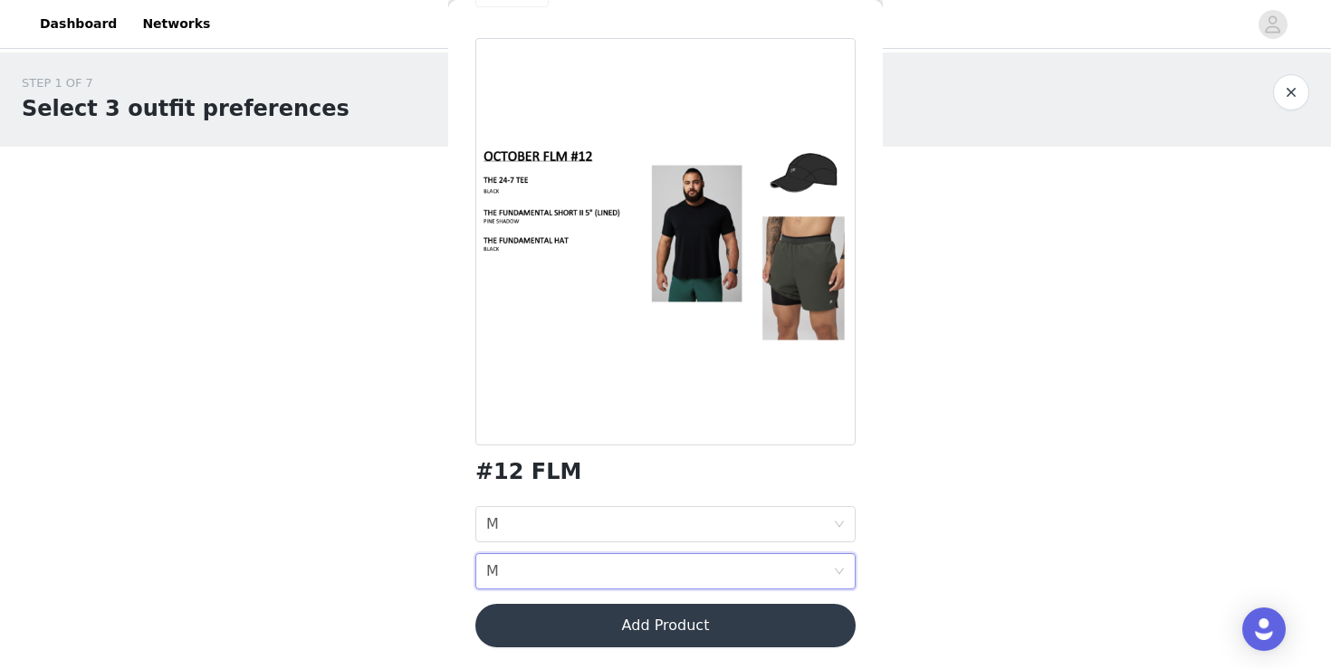
scroll to position [0, 0]
click at [614, 623] on button "Add Product" at bounding box center [666, 625] width 380 height 43
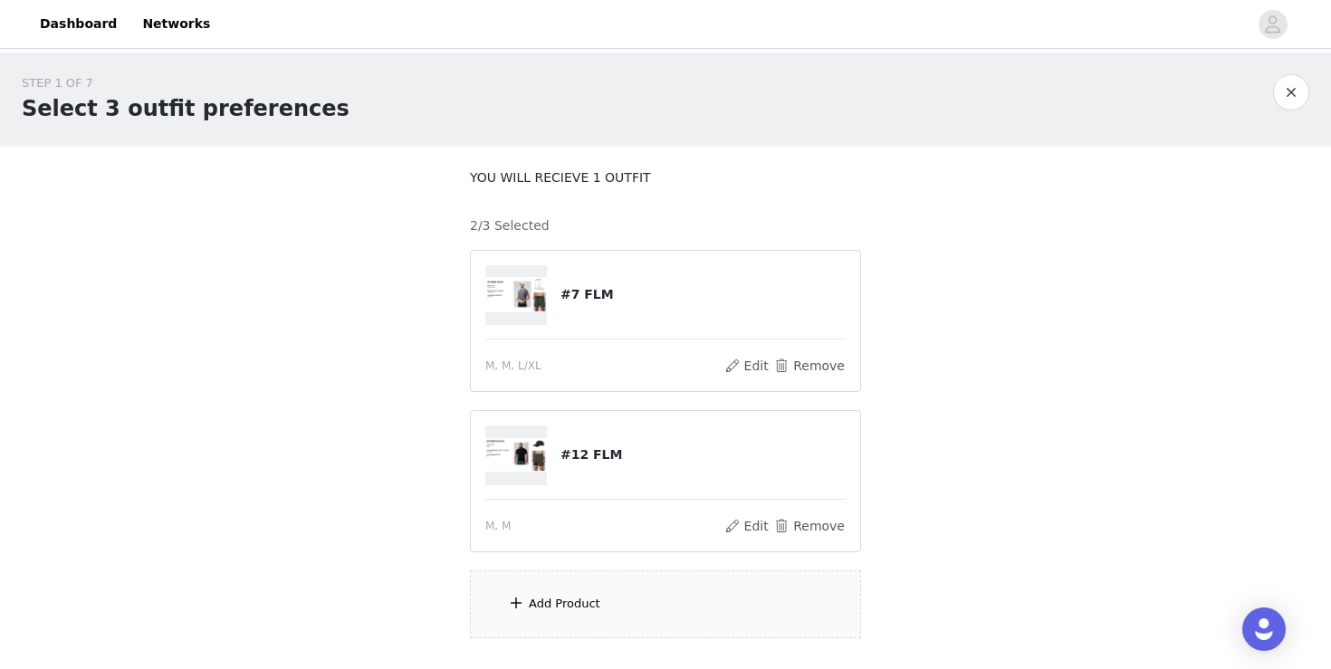
scroll to position [120, 0]
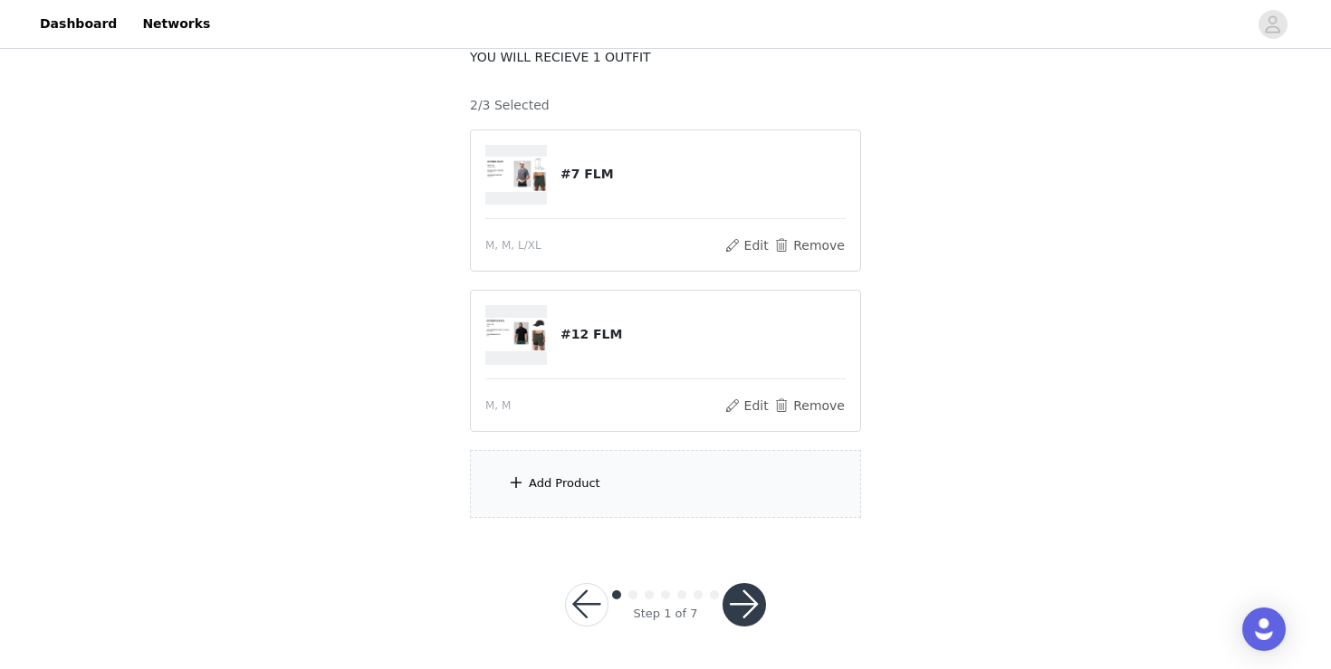
click at [702, 472] on div "Add Product" at bounding box center [665, 484] width 391 height 68
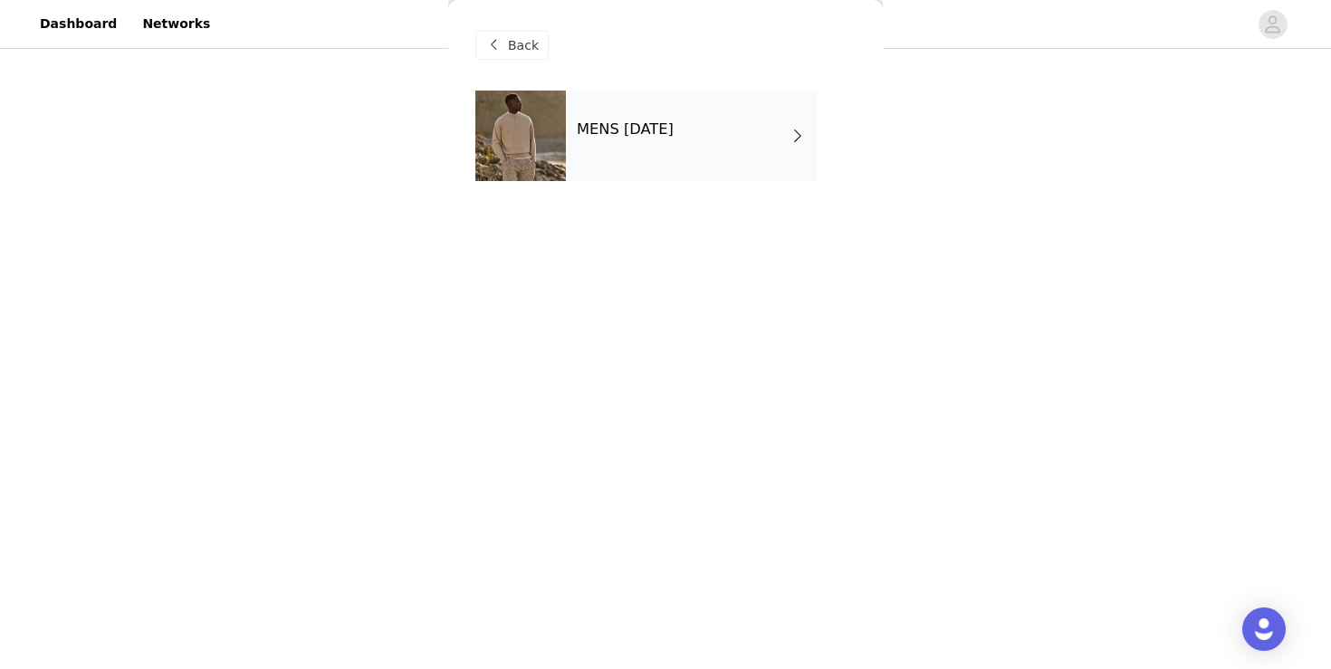
click at [674, 137] on h4 "MENS [DATE]" at bounding box center [625, 129] width 97 height 16
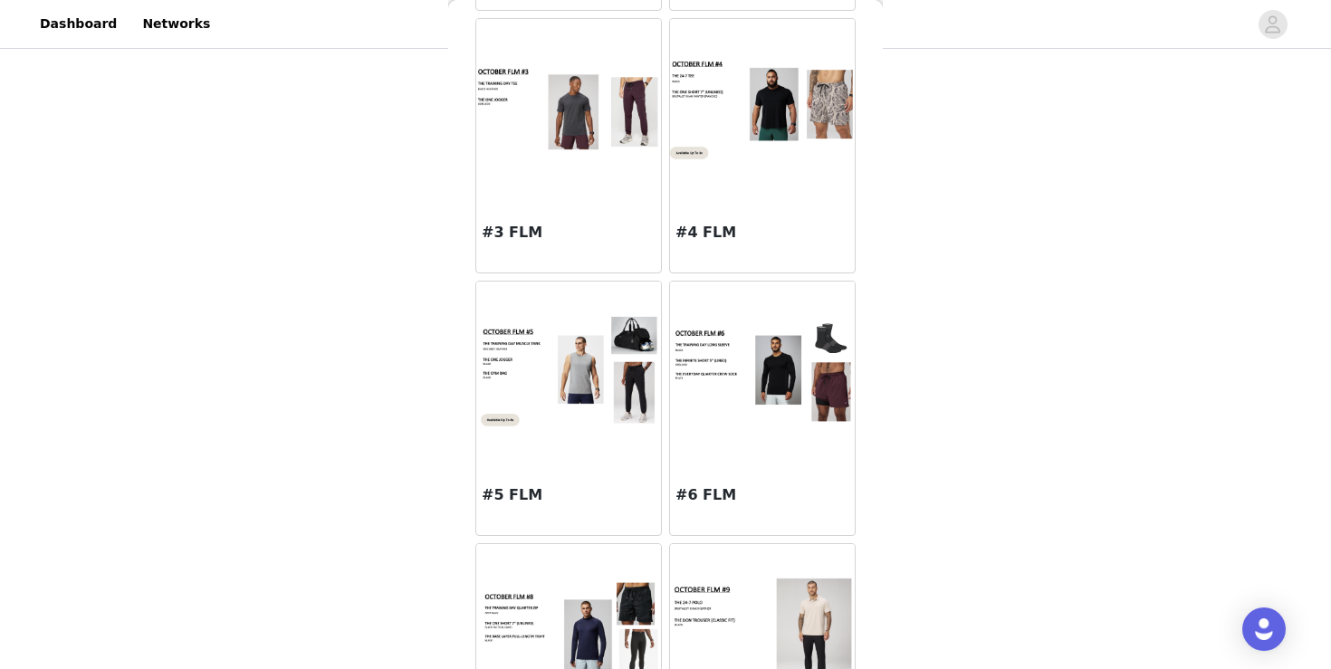
scroll to position [360, 0]
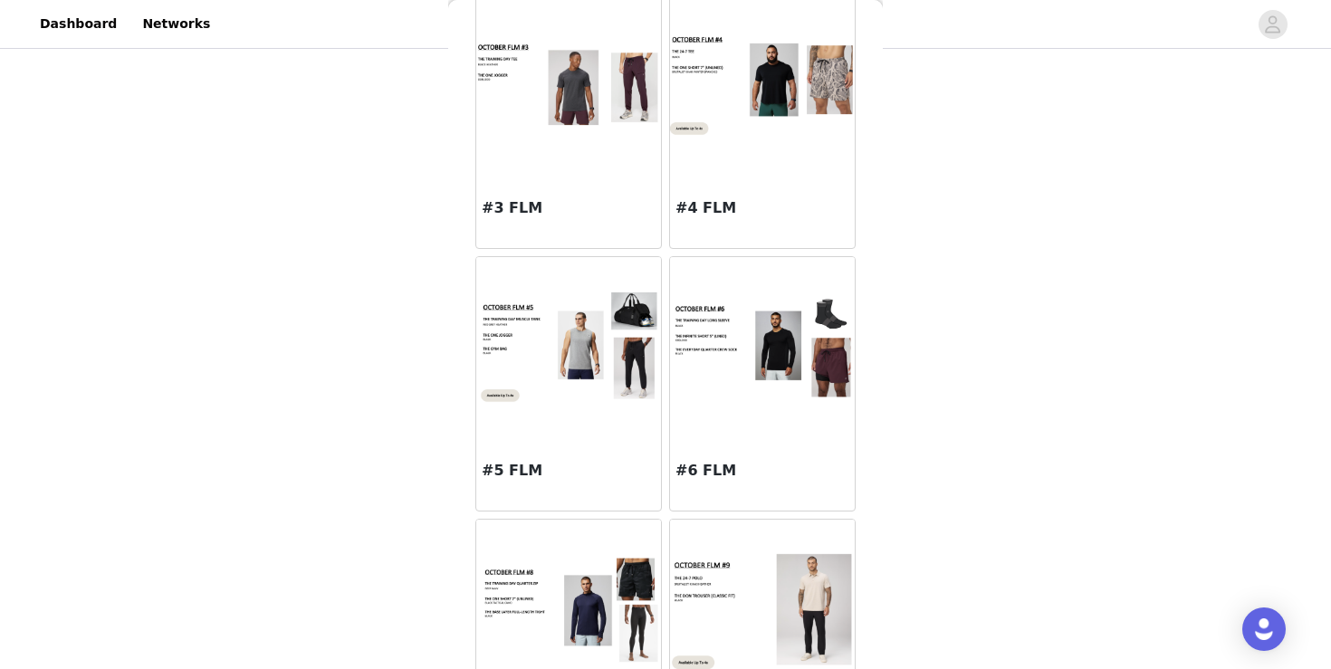
click at [772, 364] on img at bounding box center [762, 347] width 185 height 104
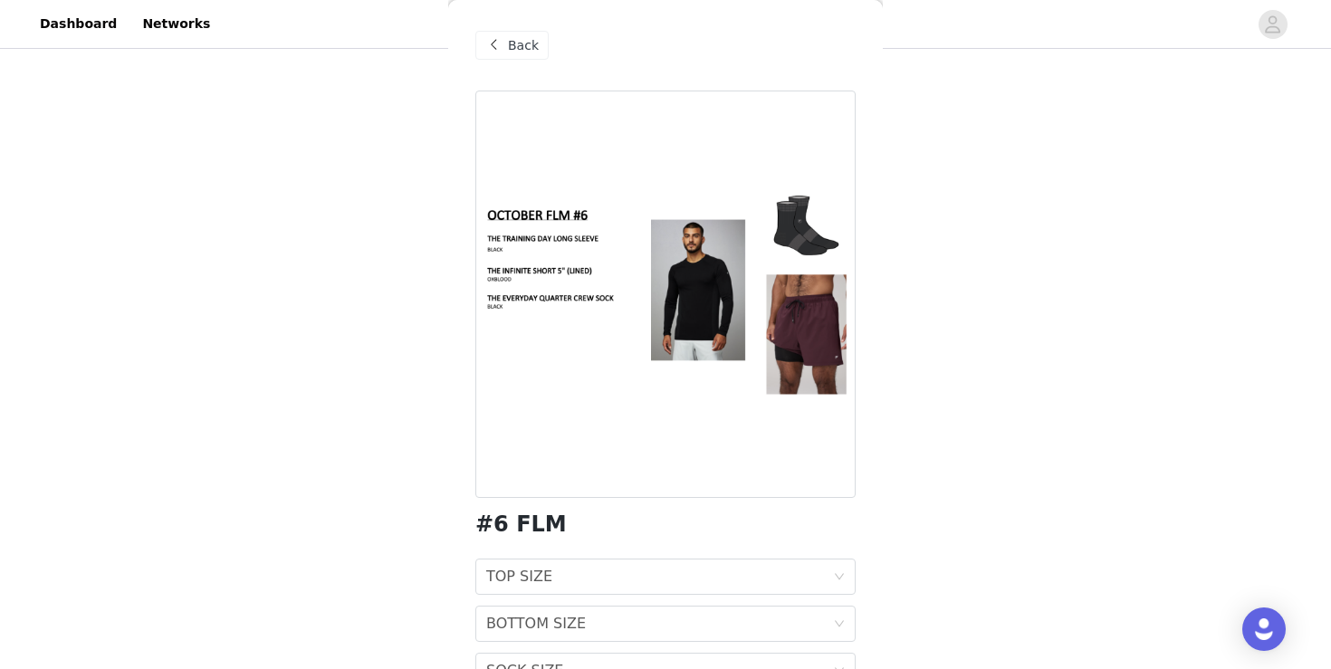
scroll to position [100, 0]
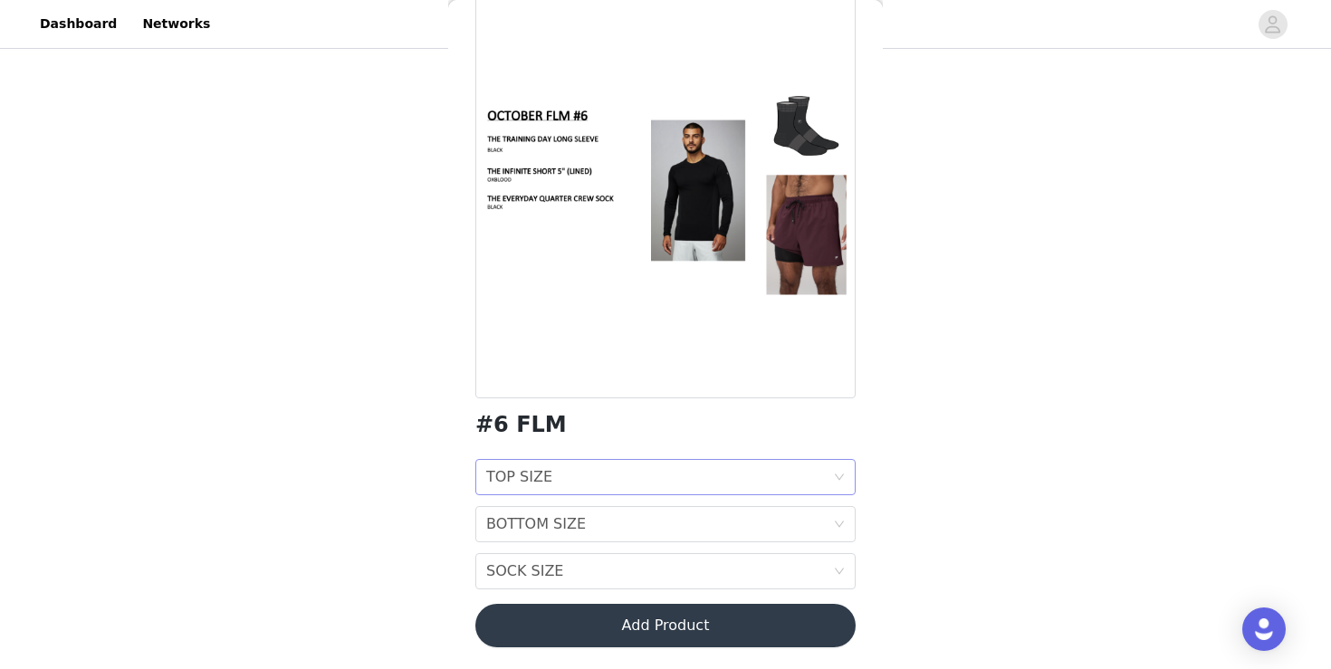
click at [652, 463] on div "TOP SIZE TOP SIZE" at bounding box center [659, 477] width 347 height 34
click at [642, 371] on div "L" at bounding box center [665, 380] width 359 height 20
click at [645, 514] on div "BOTTOM SIZE BOTTOM SIZE" at bounding box center [659, 524] width 347 height 34
click at [634, 399] on div "M" at bounding box center [665, 399] width 359 height 20
click at [638, 567] on div "SOCK SIZE SOCK SIZE" at bounding box center [659, 571] width 347 height 34
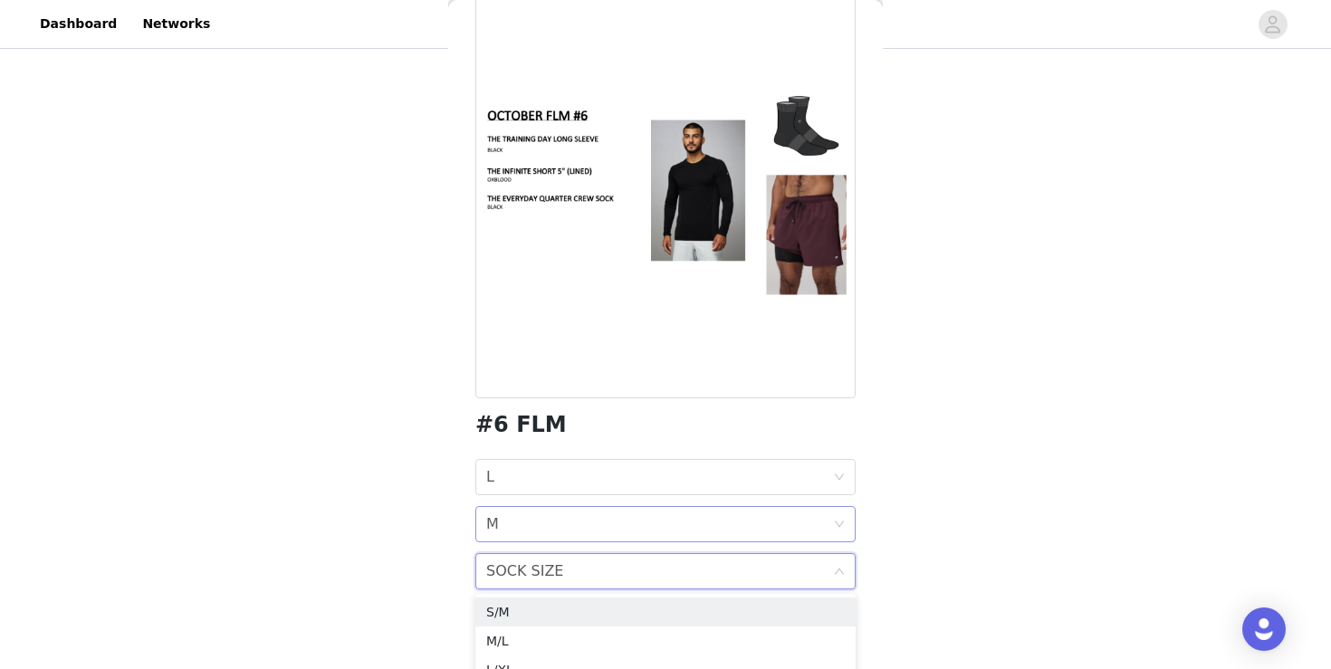
scroll to position [139, 0]
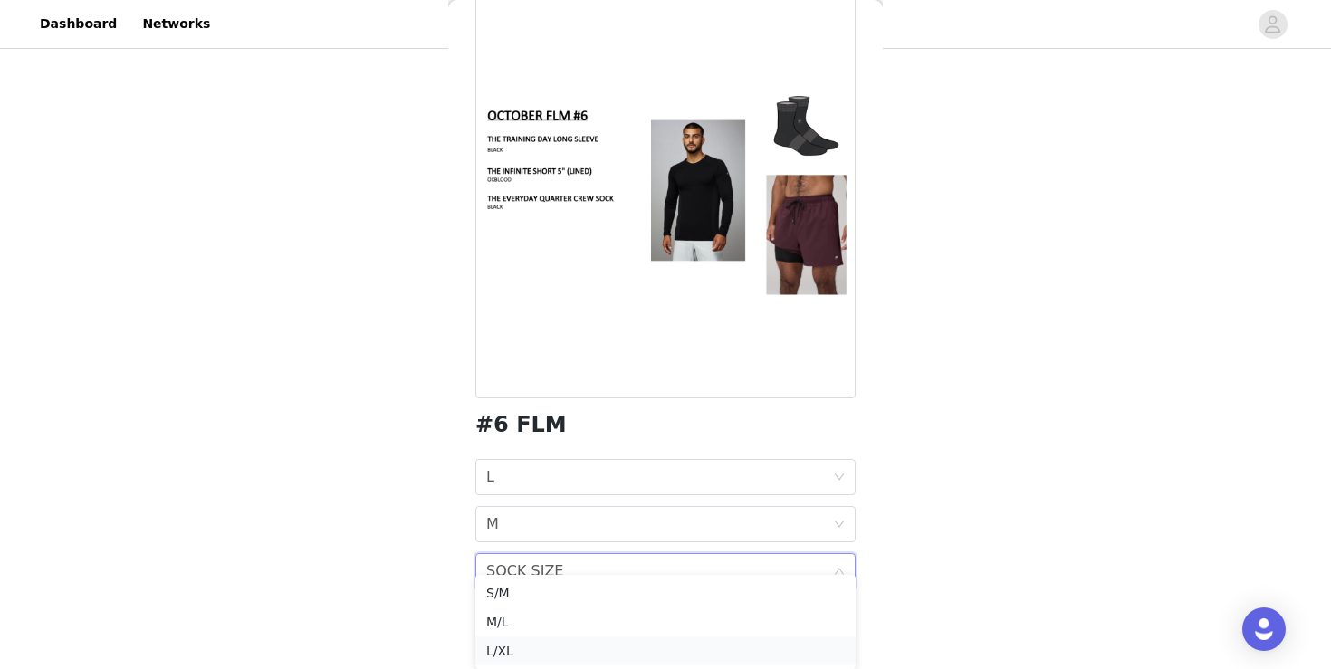
click at [629, 639] on li "L/XL" at bounding box center [666, 651] width 380 height 29
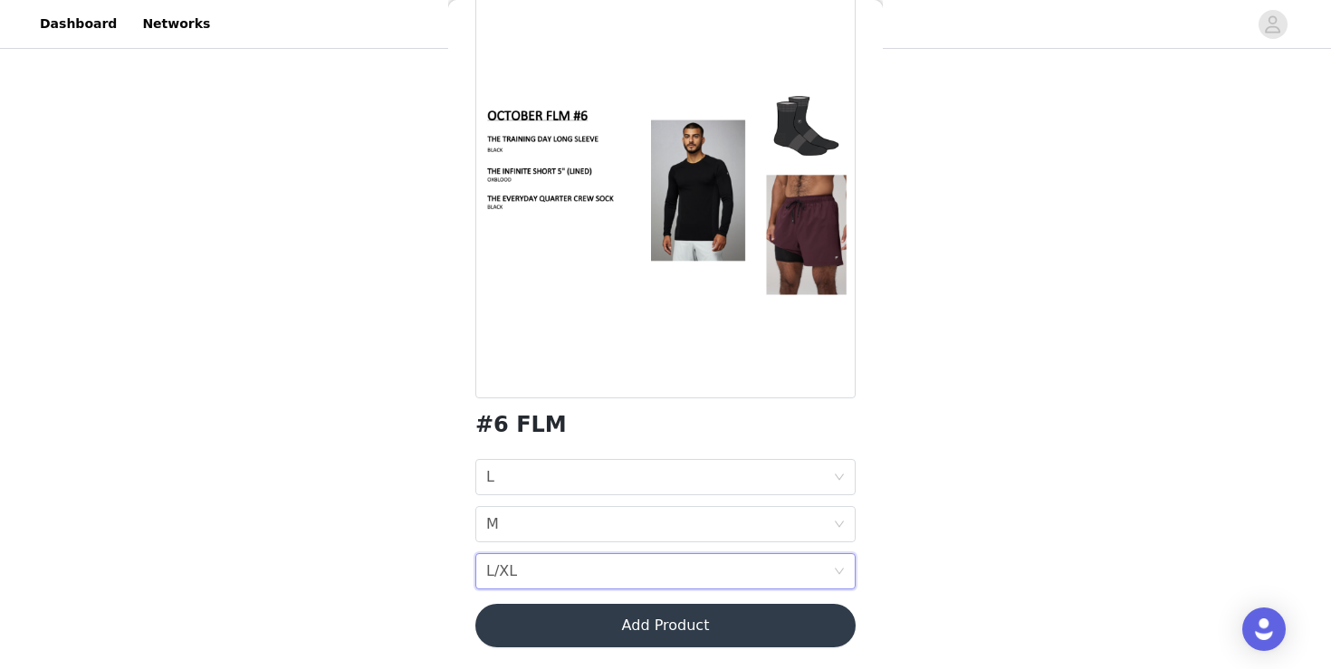
scroll to position [120, 0]
click at [710, 617] on button "Add Product" at bounding box center [666, 625] width 380 height 43
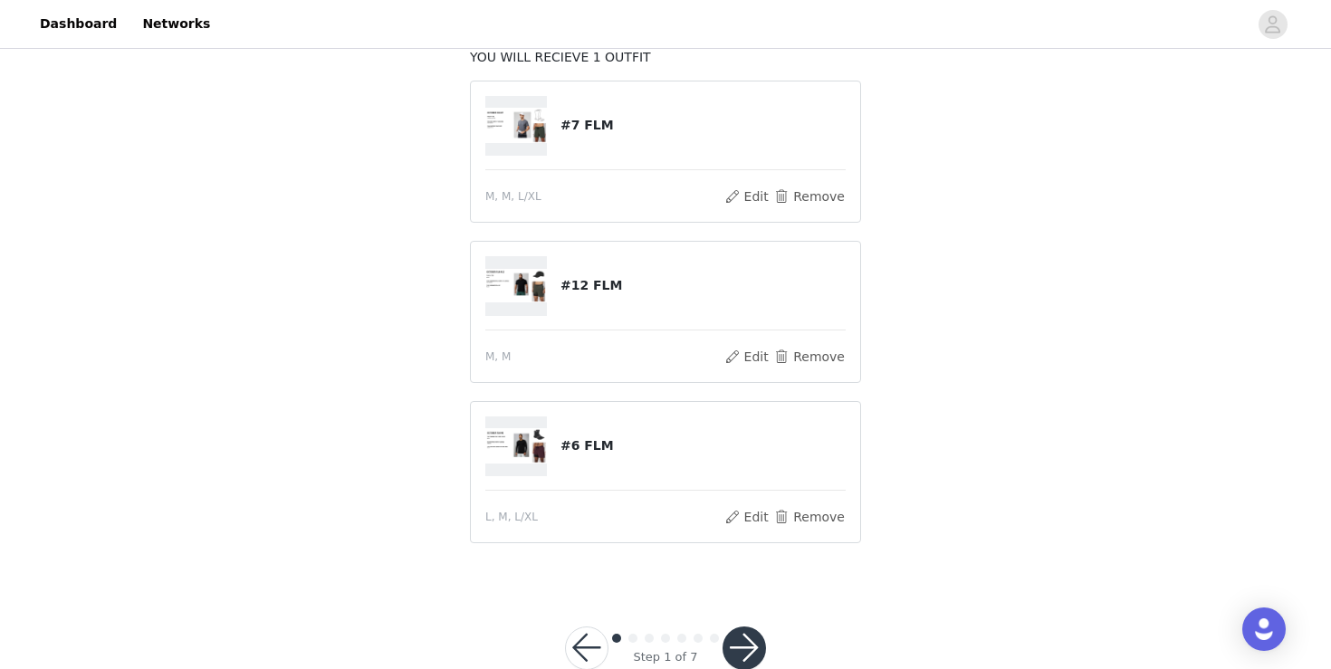
click at [744, 633] on button "button" at bounding box center [744, 648] width 43 height 43
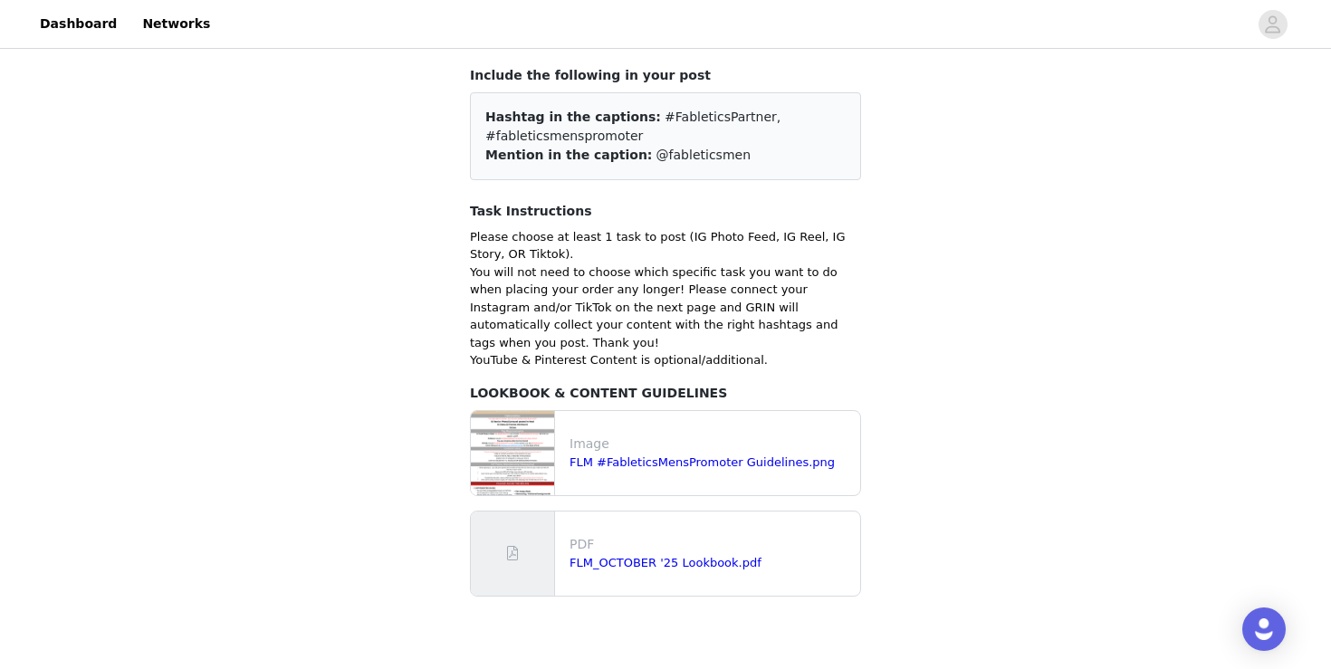
scroll to position [178, 0]
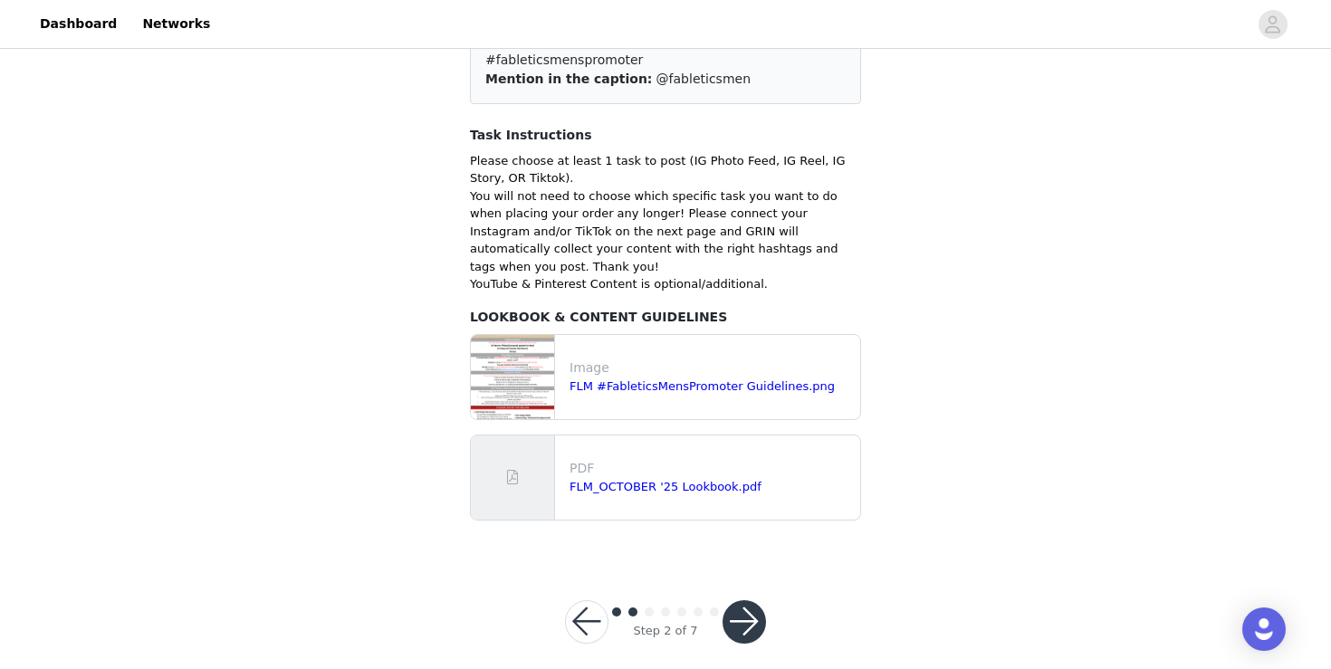
click at [753, 604] on button "button" at bounding box center [744, 622] width 43 height 43
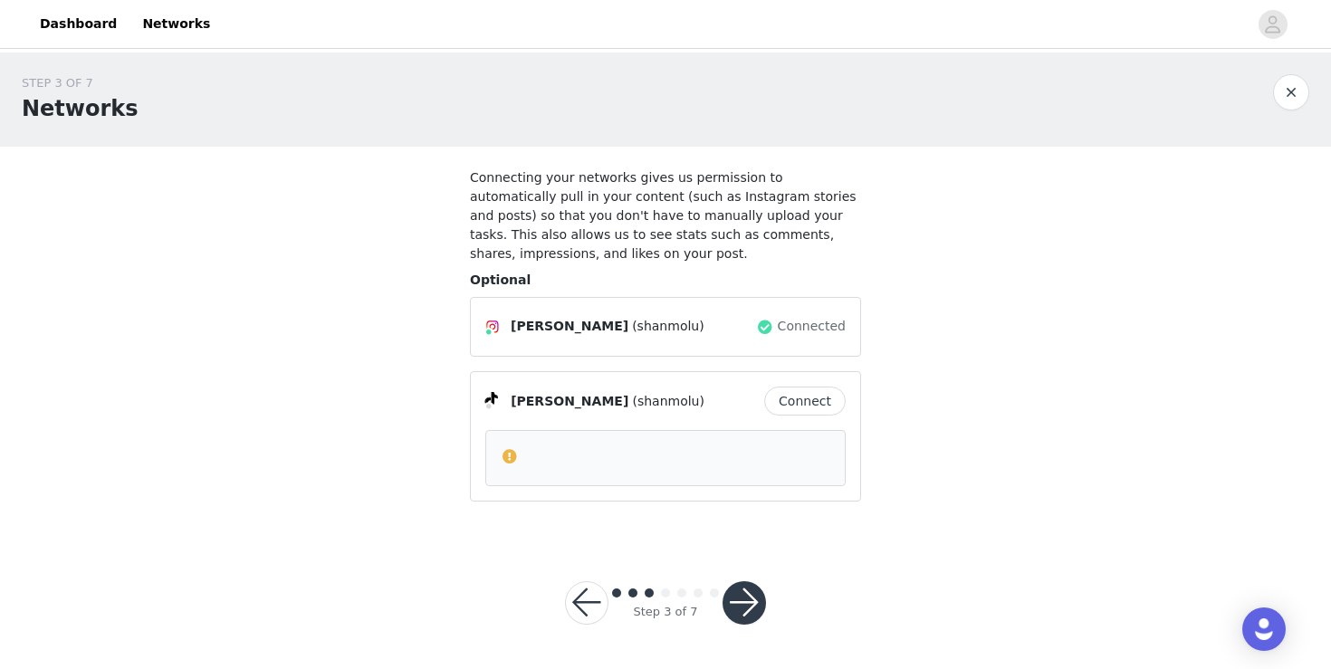
click at [809, 399] on button "Connect" at bounding box center [805, 401] width 82 height 29
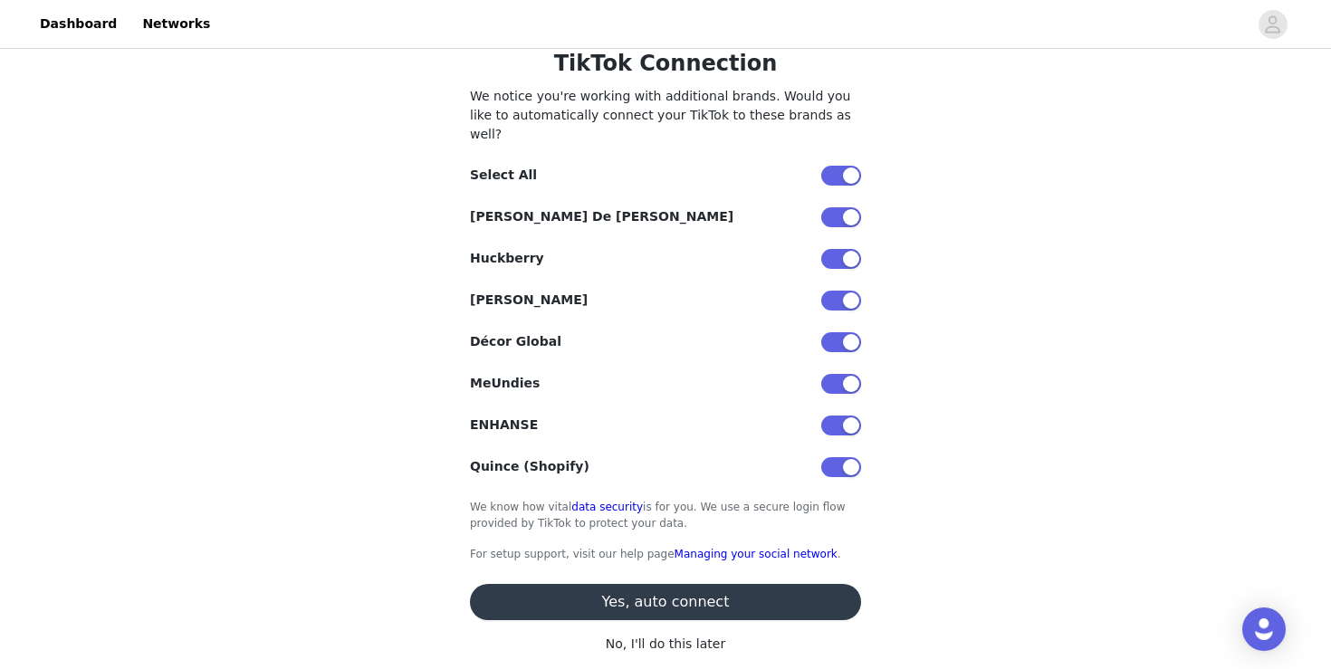
scroll to position [137, 0]
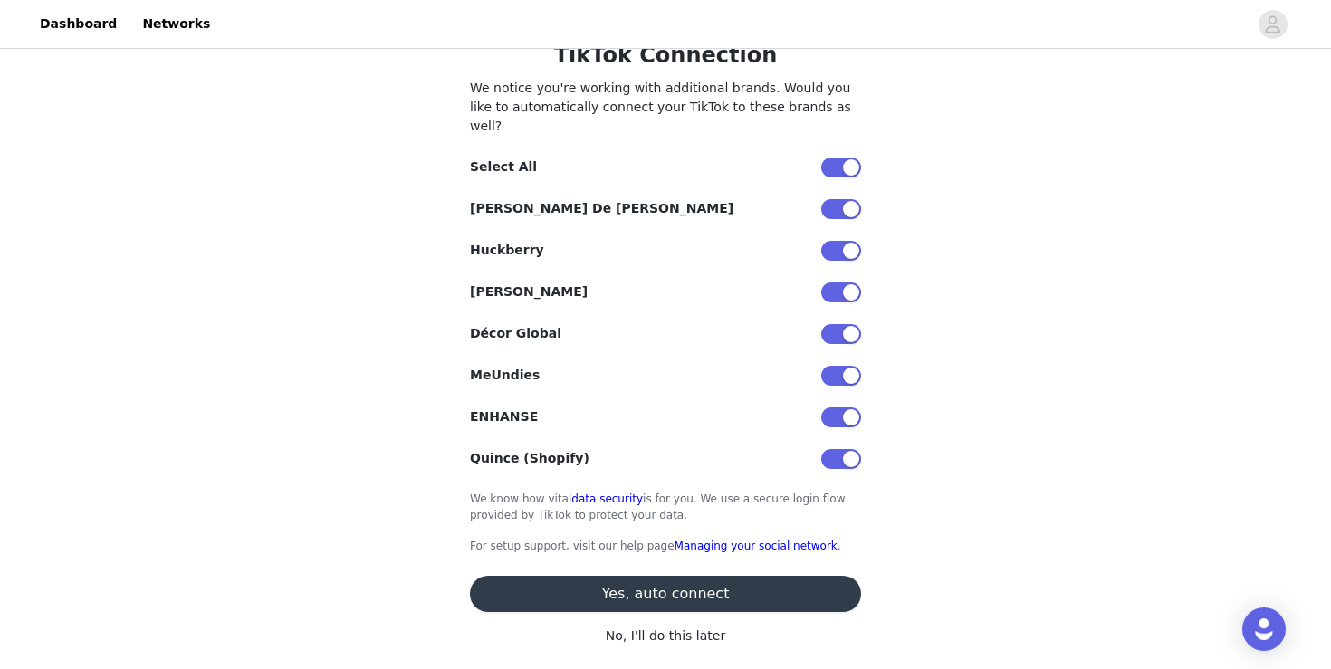
click at [774, 576] on button "Yes, auto connect" at bounding box center [665, 594] width 391 height 36
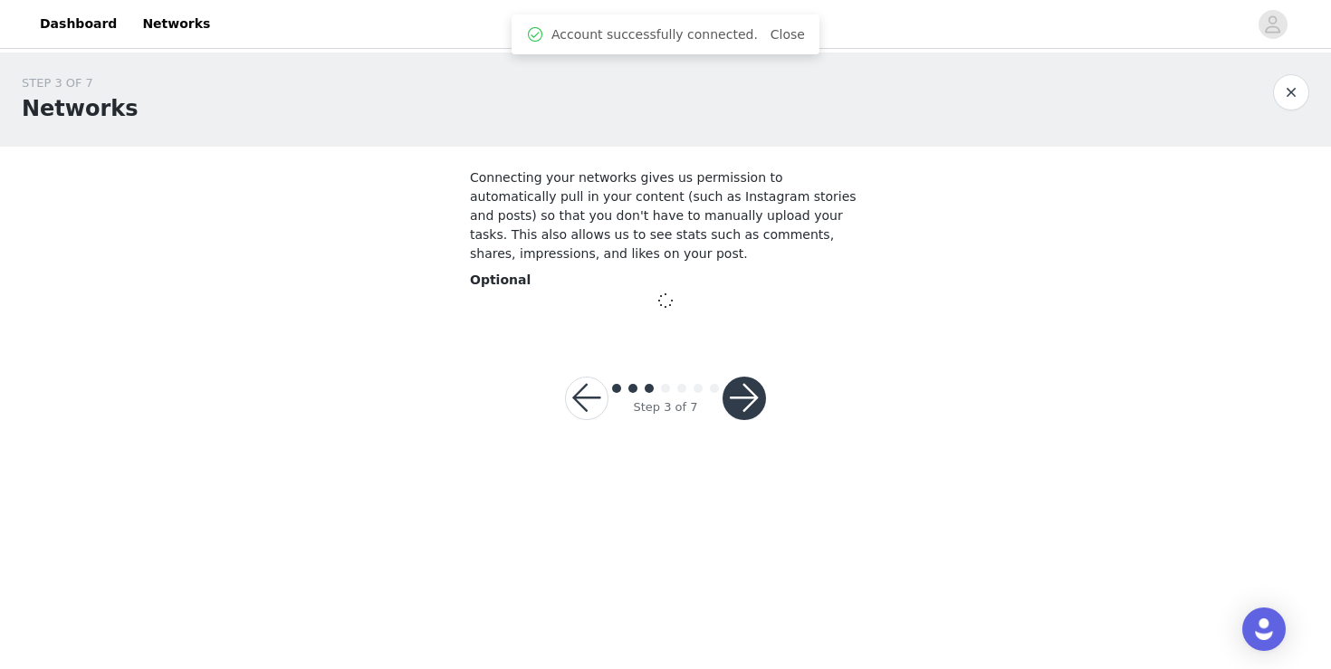
scroll to position [0, 0]
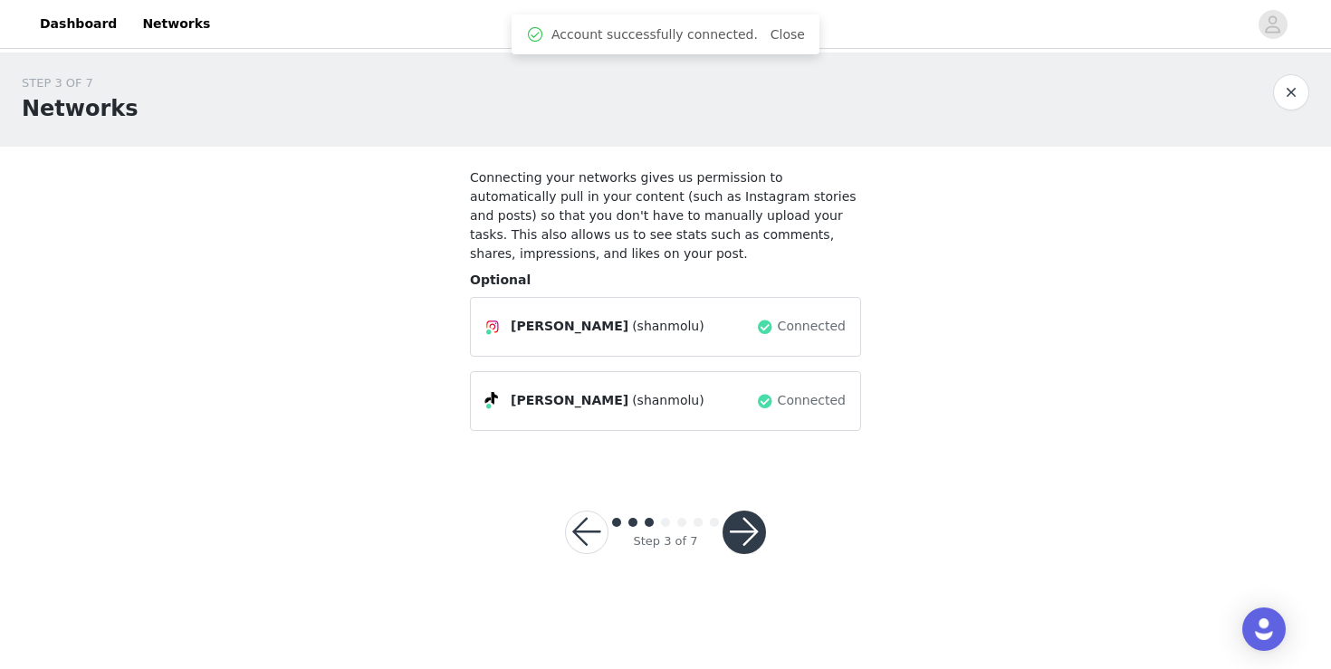
click at [756, 531] on button "button" at bounding box center [744, 532] width 43 height 43
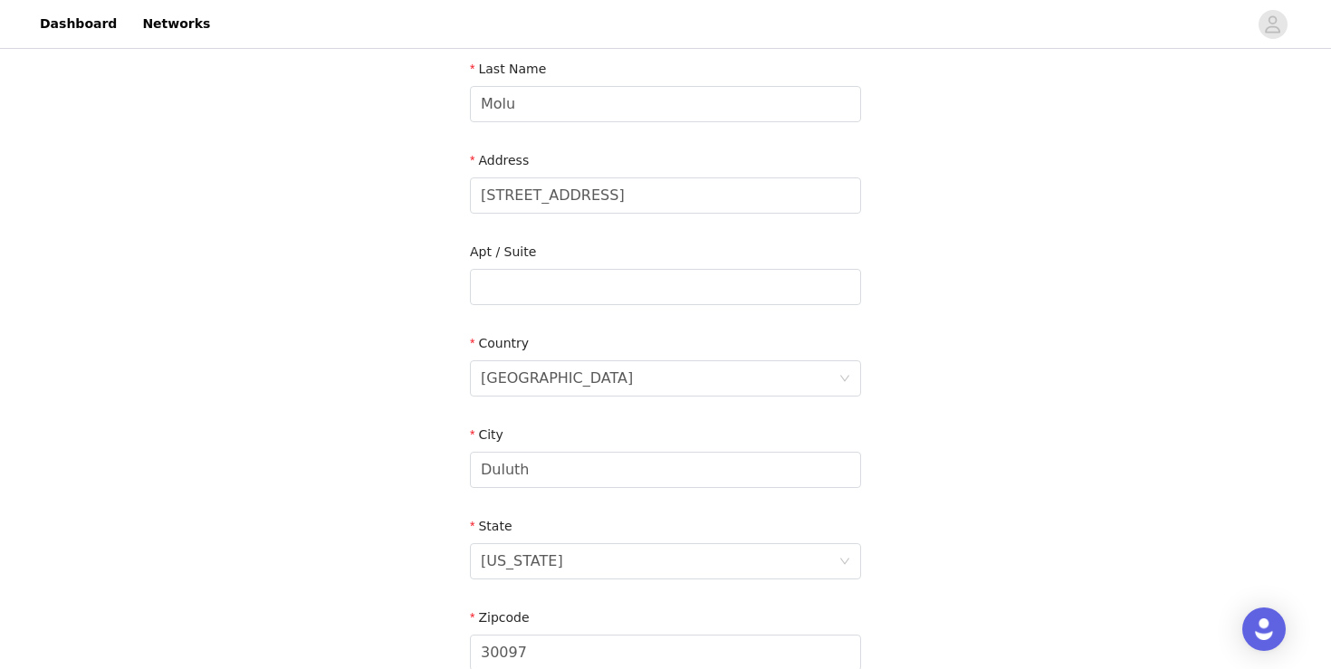
scroll to position [565, 0]
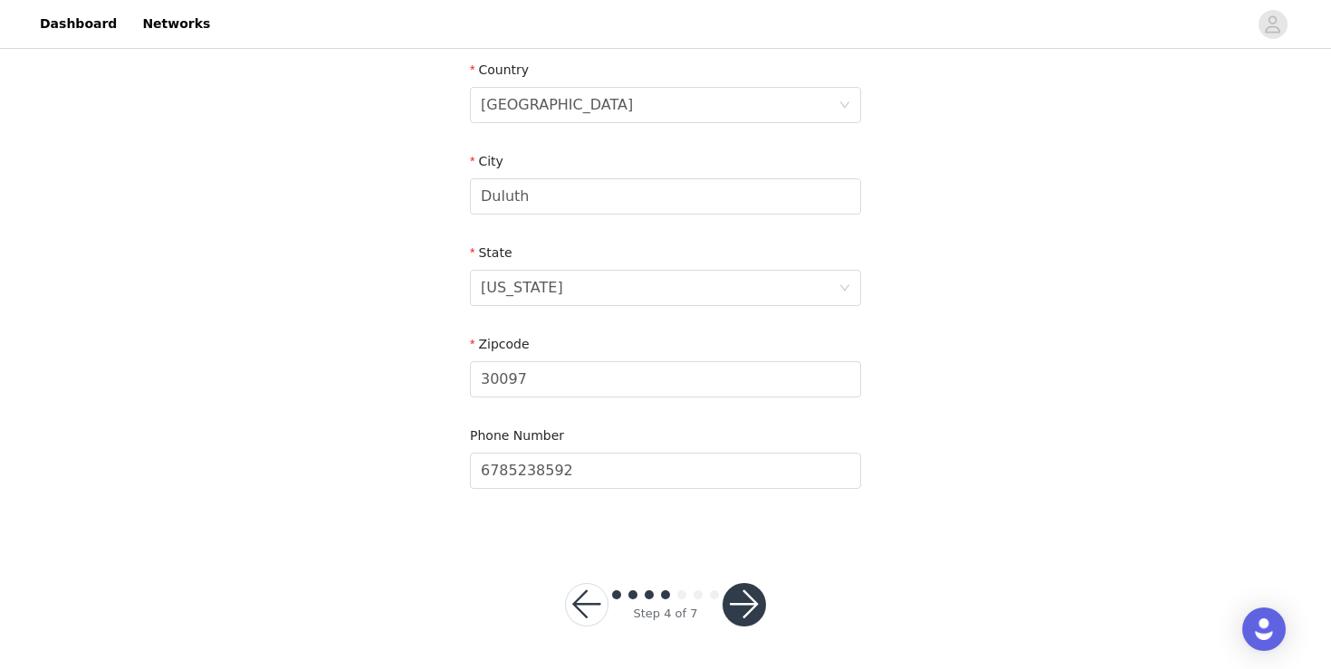
click at [751, 603] on button "button" at bounding box center [744, 604] width 43 height 43
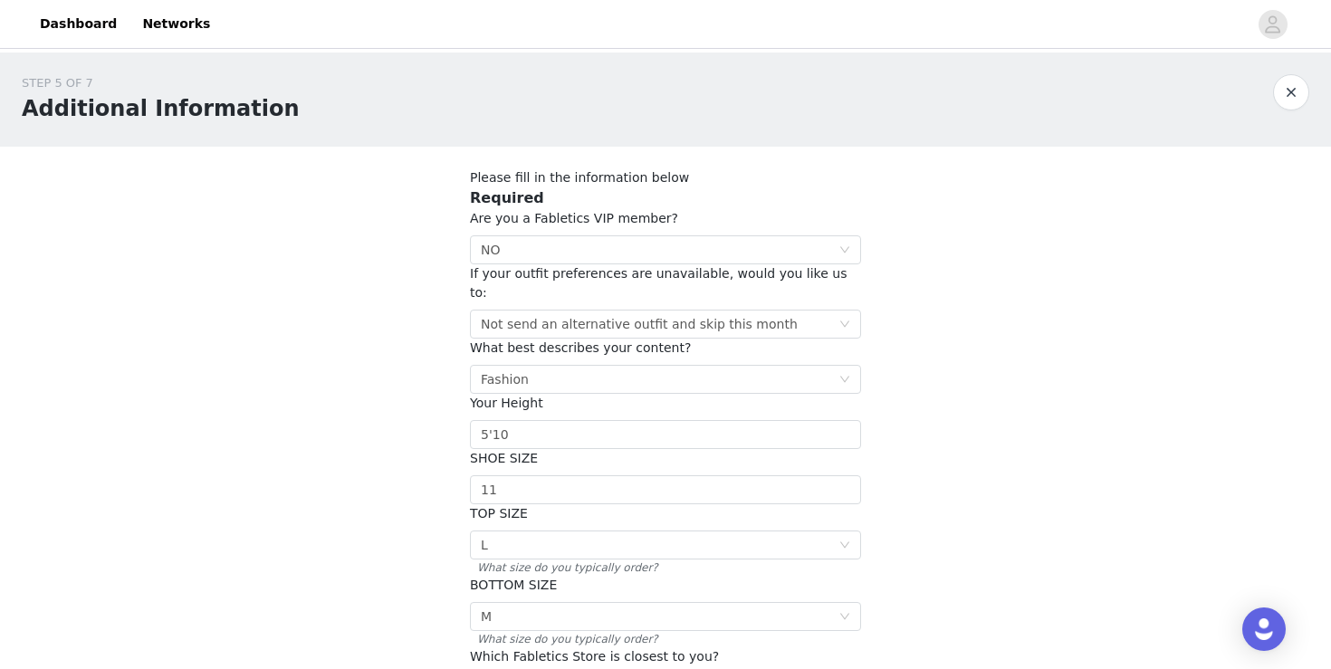
scroll to position [234, 0]
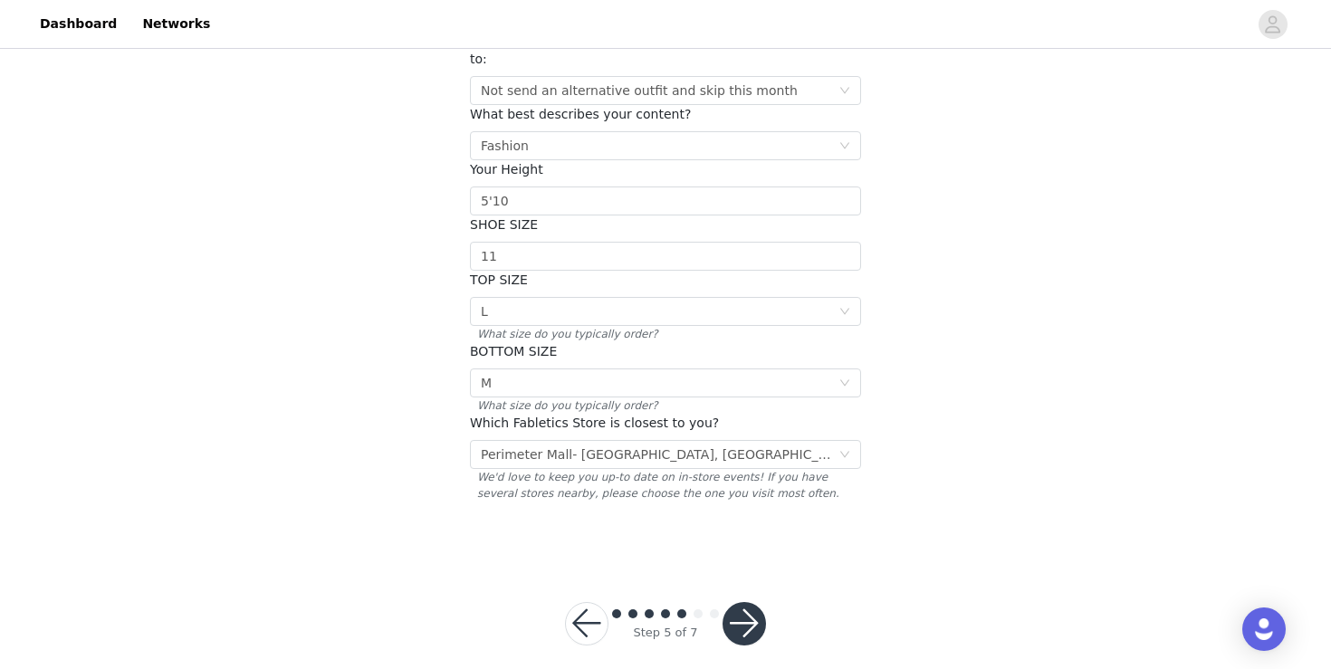
click at [755, 604] on button "button" at bounding box center [744, 623] width 43 height 43
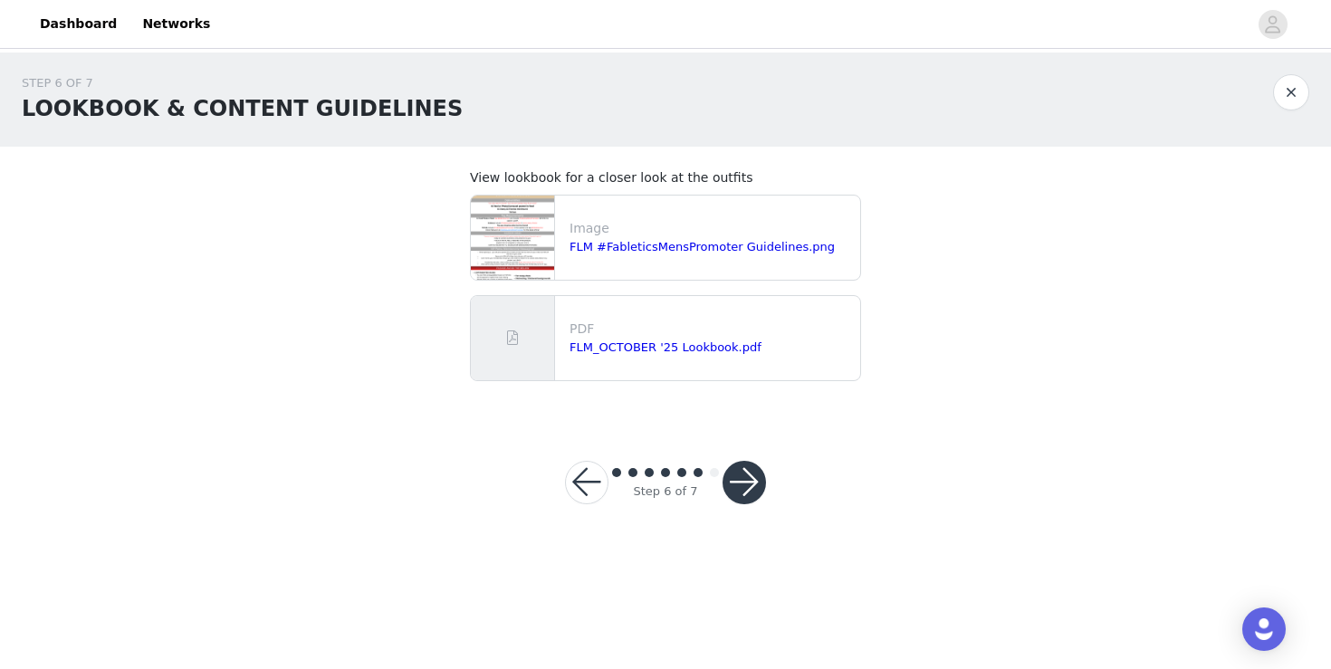
click at [752, 490] on button "button" at bounding box center [744, 482] width 43 height 43
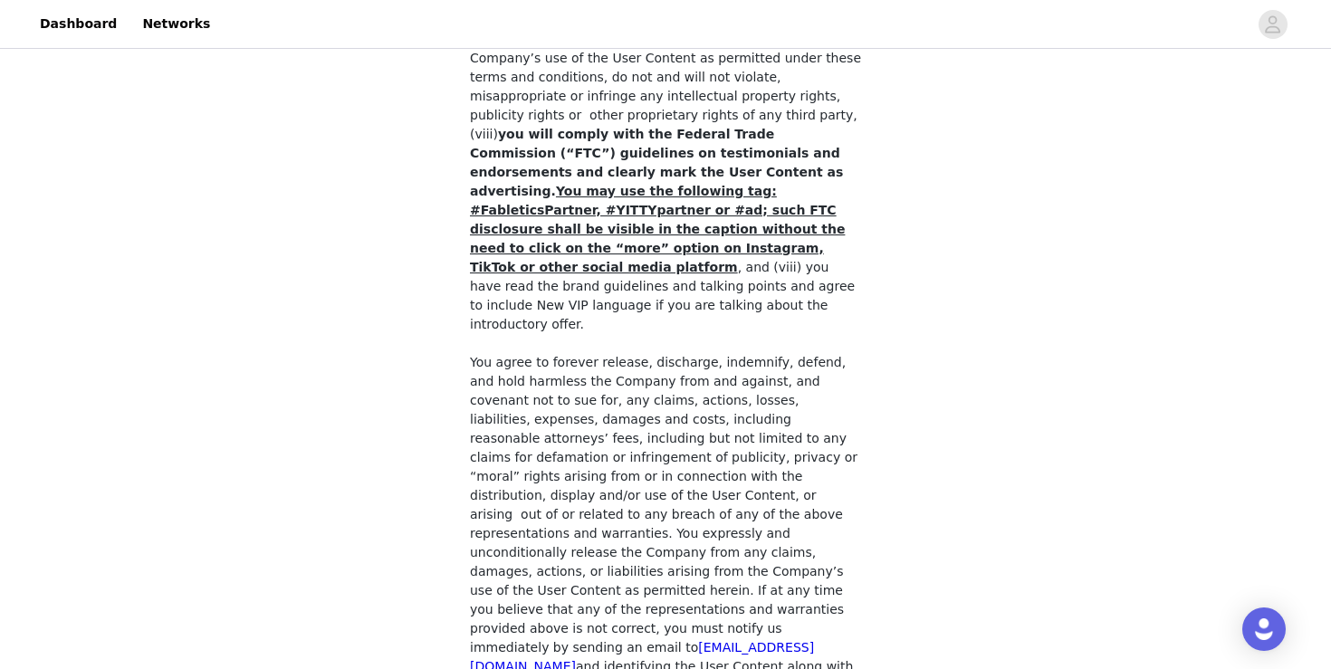
scroll to position [1518, 0]
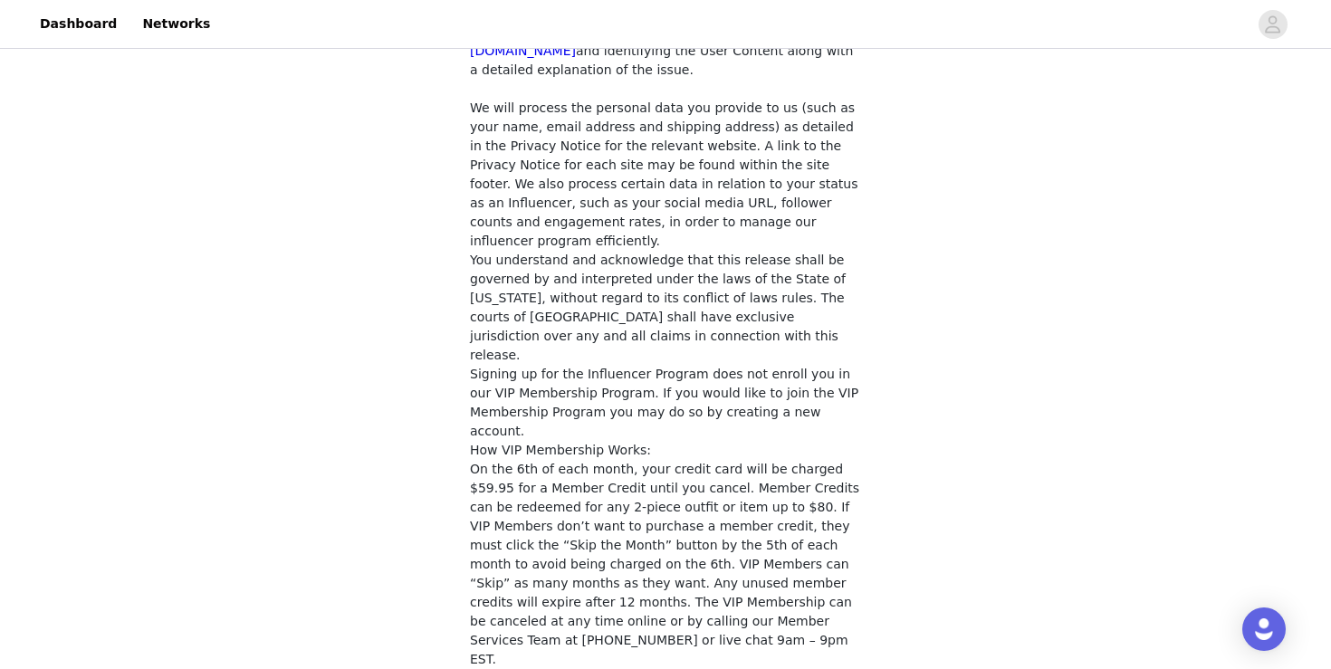
checkbox input "true"
